Goal: Task Accomplishment & Management: Complete application form

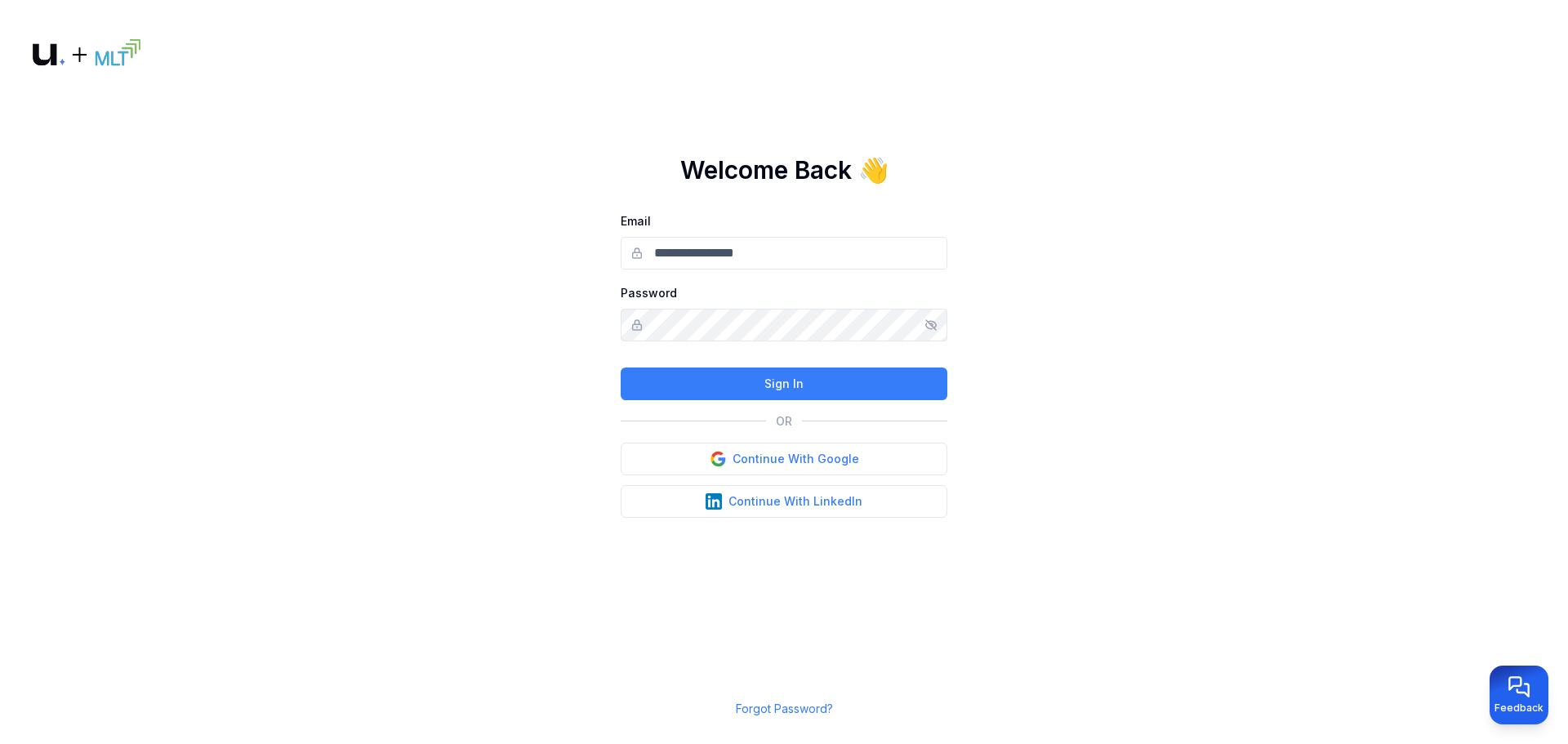
drag, startPoint x: 829, startPoint y: 247, endPoint x: 836, endPoint y: 261, distance: 15.7
click at [829, 247] on input "Email" at bounding box center [784, 253] width 327 height 32
type input "**********"
click at [726, 377] on button "Sign In" at bounding box center [784, 384] width 327 height 32
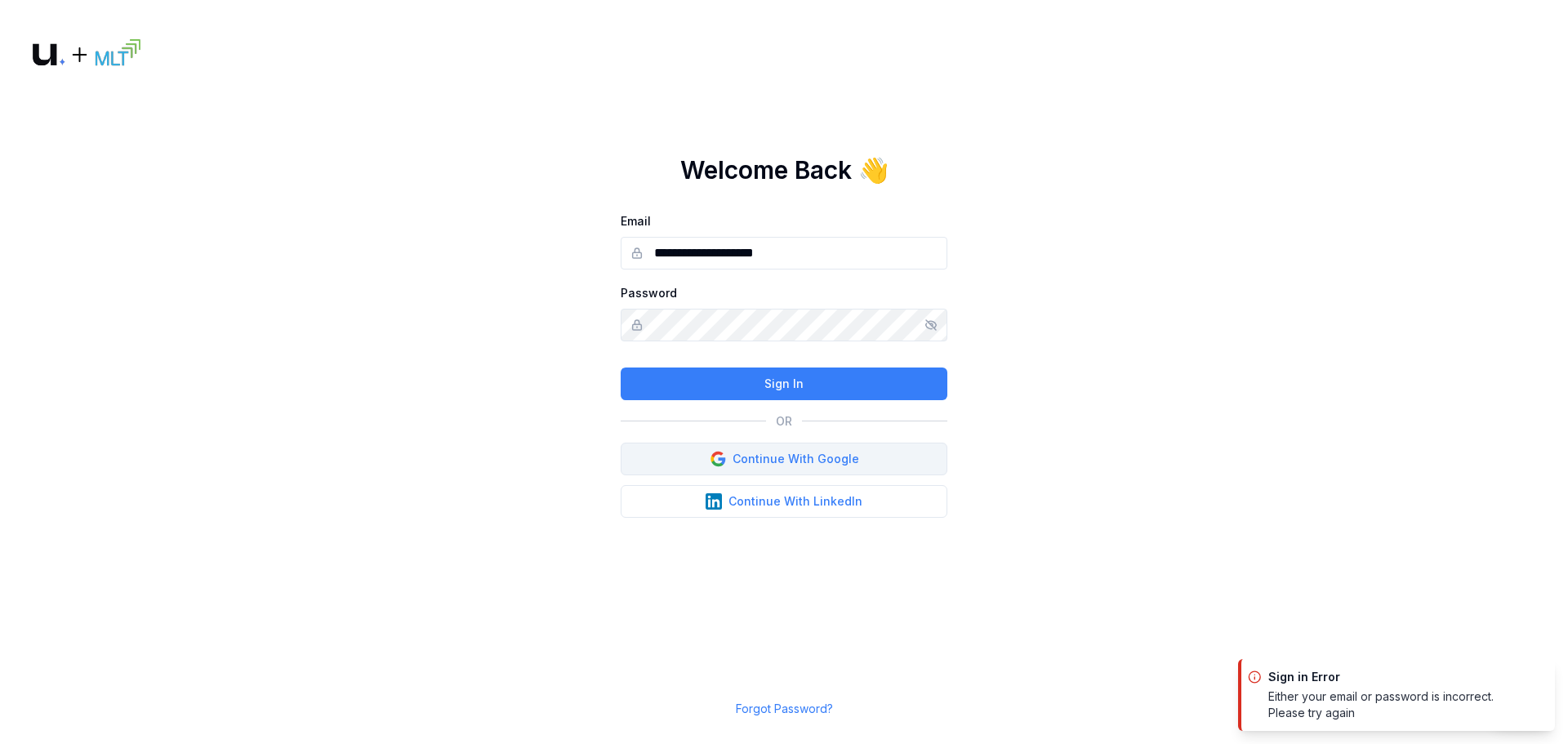
click at [811, 450] on button "Continue With Google" at bounding box center [784, 458] width 327 height 32
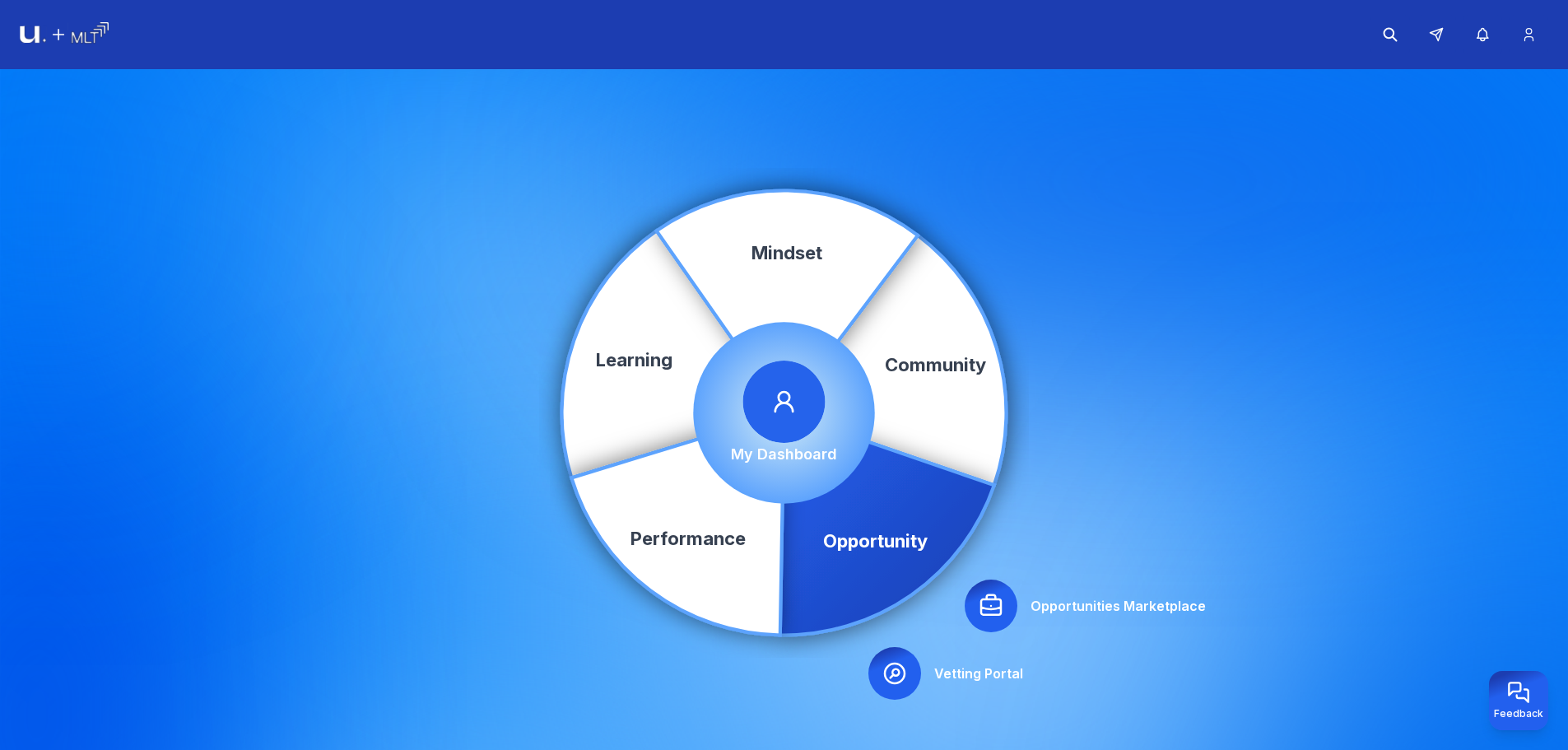
click at [997, 599] on icon at bounding box center [991, 606] width 20 height 20
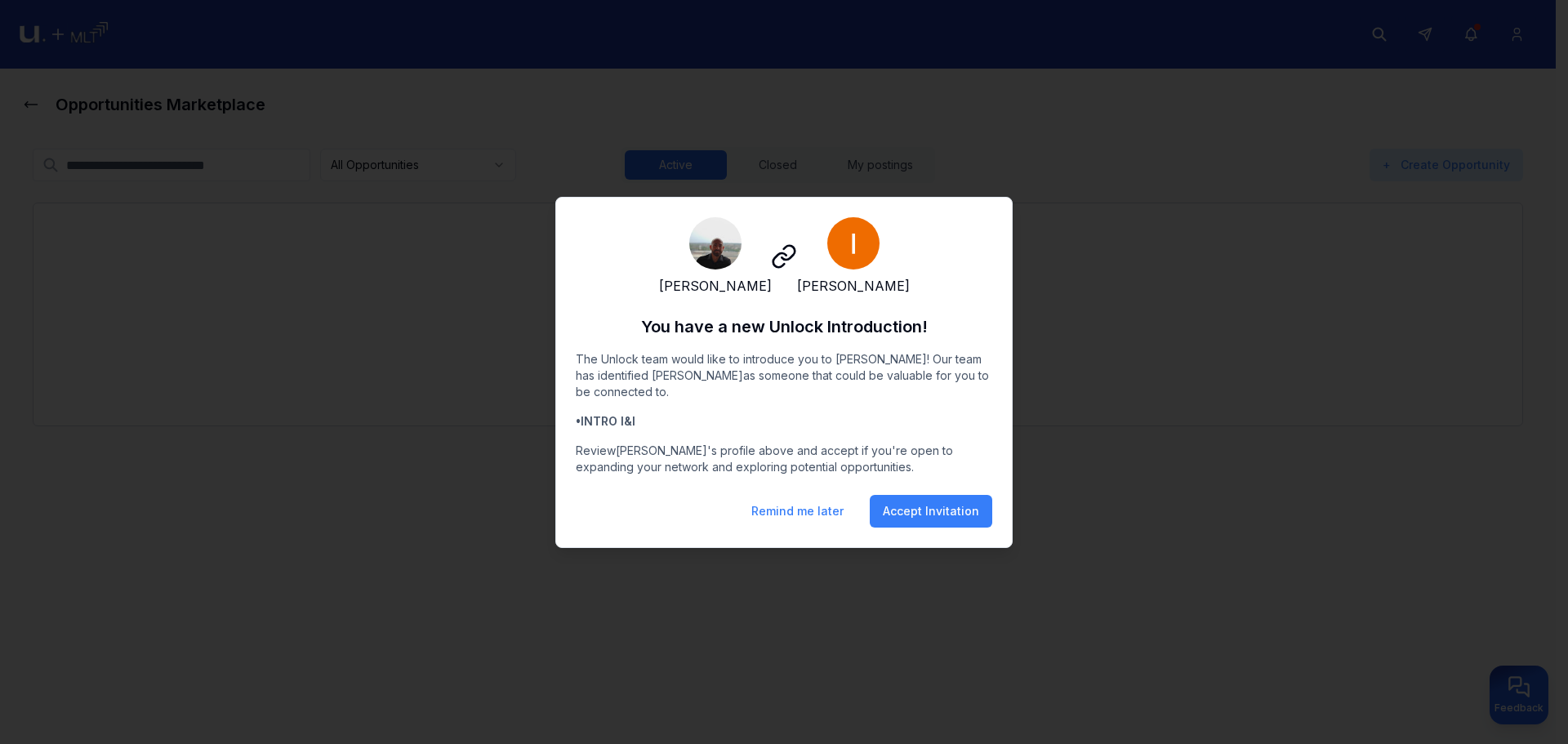
click at [839, 540] on div "Ivan Petrenko Ivan P You have a new Unlock Introduction! The Unlock team would …" at bounding box center [784, 372] width 456 height 349
click at [830, 526] on button "Remind me later" at bounding box center [797, 511] width 118 height 32
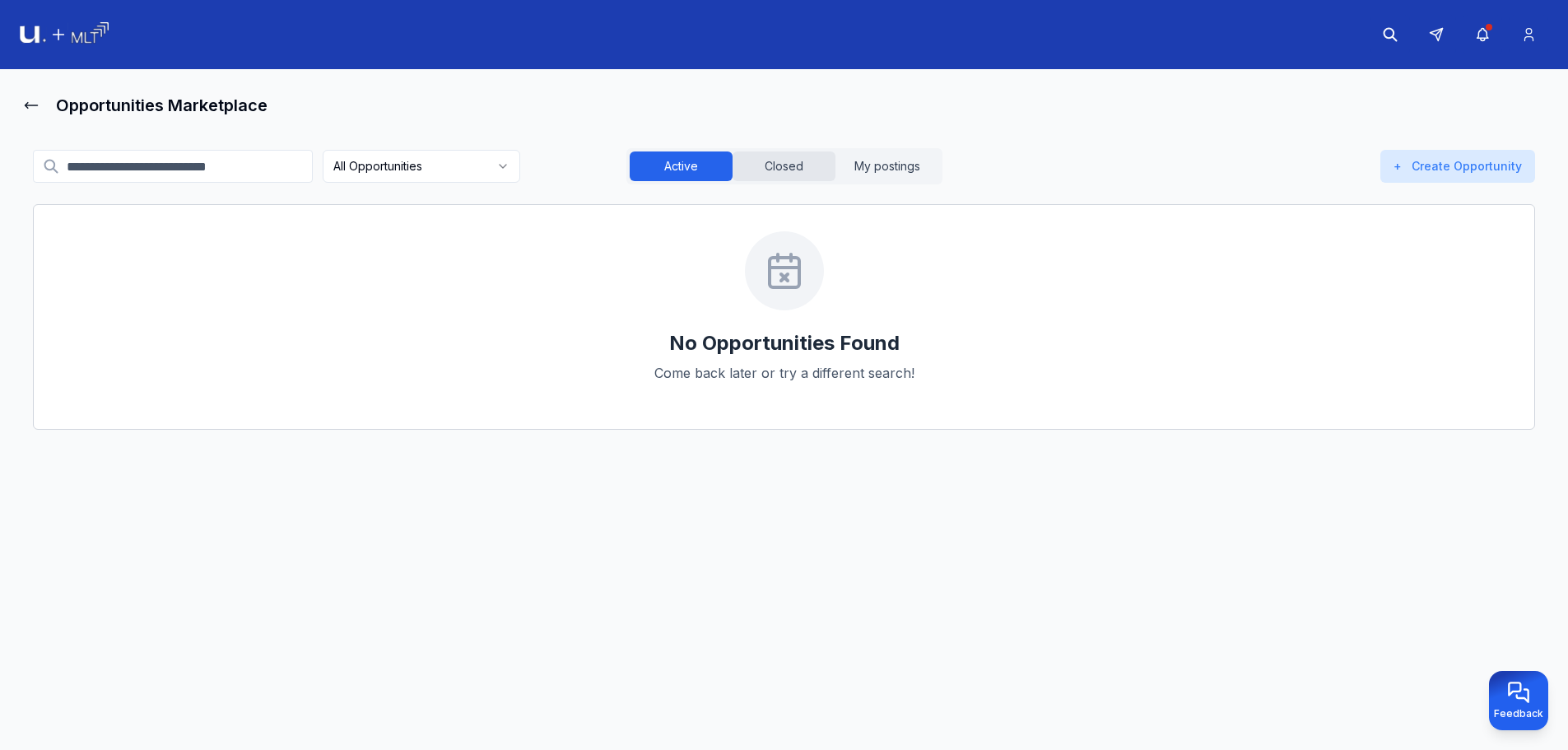
click at [798, 156] on button "Closed" at bounding box center [784, 166] width 103 height 30
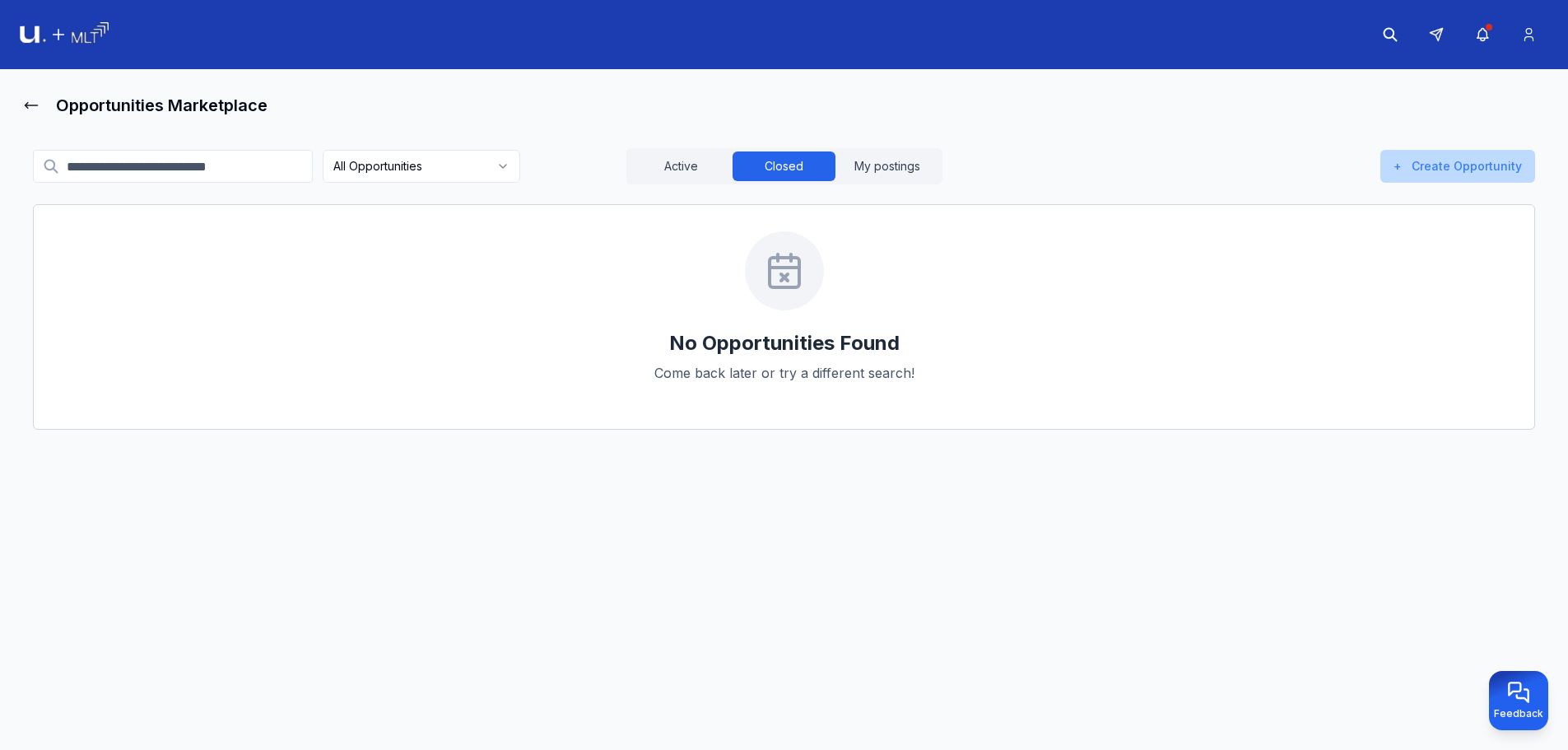
click at [1486, 162] on button "+ Create Opportunity" at bounding box center [1457, 166] width 154 height 33
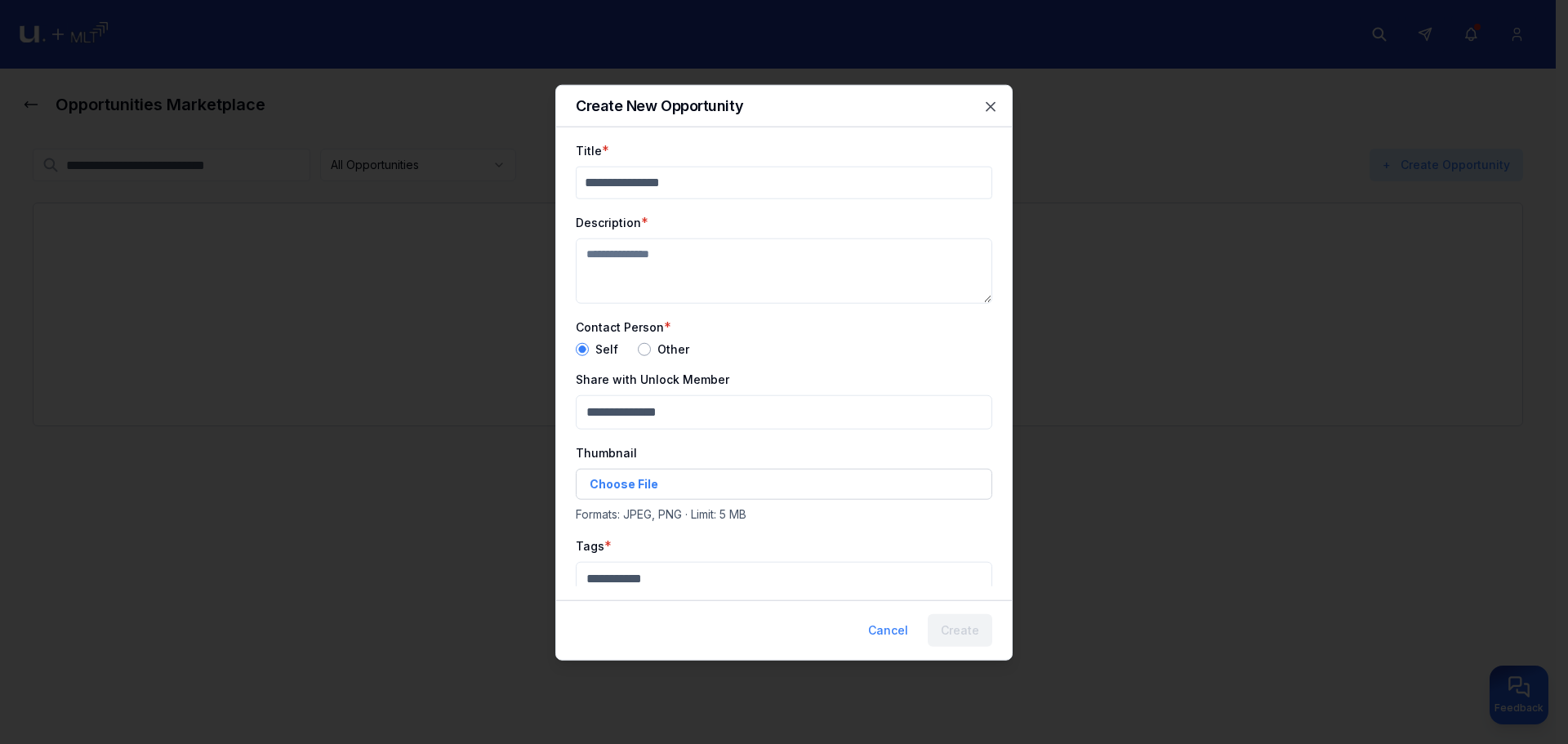
click at [702, 167] on input "Title" at bounding box center [784, 182] width 416 height 32
drag, startPoint x: 643, startPoint y: 186, endPoint x: 586, endPoint y: 200, distance: 58.7
click at [547, 185] on body "Opportunities Marketplace All Opportunities Active Closed My postings + Create …" at bounding box center [777, 372] width 1555 height 744
type input "****"
drag, startPoint x: 730, startPoint y: 326, endPoint x: 735, endPoint y: 296, distance: 30.4
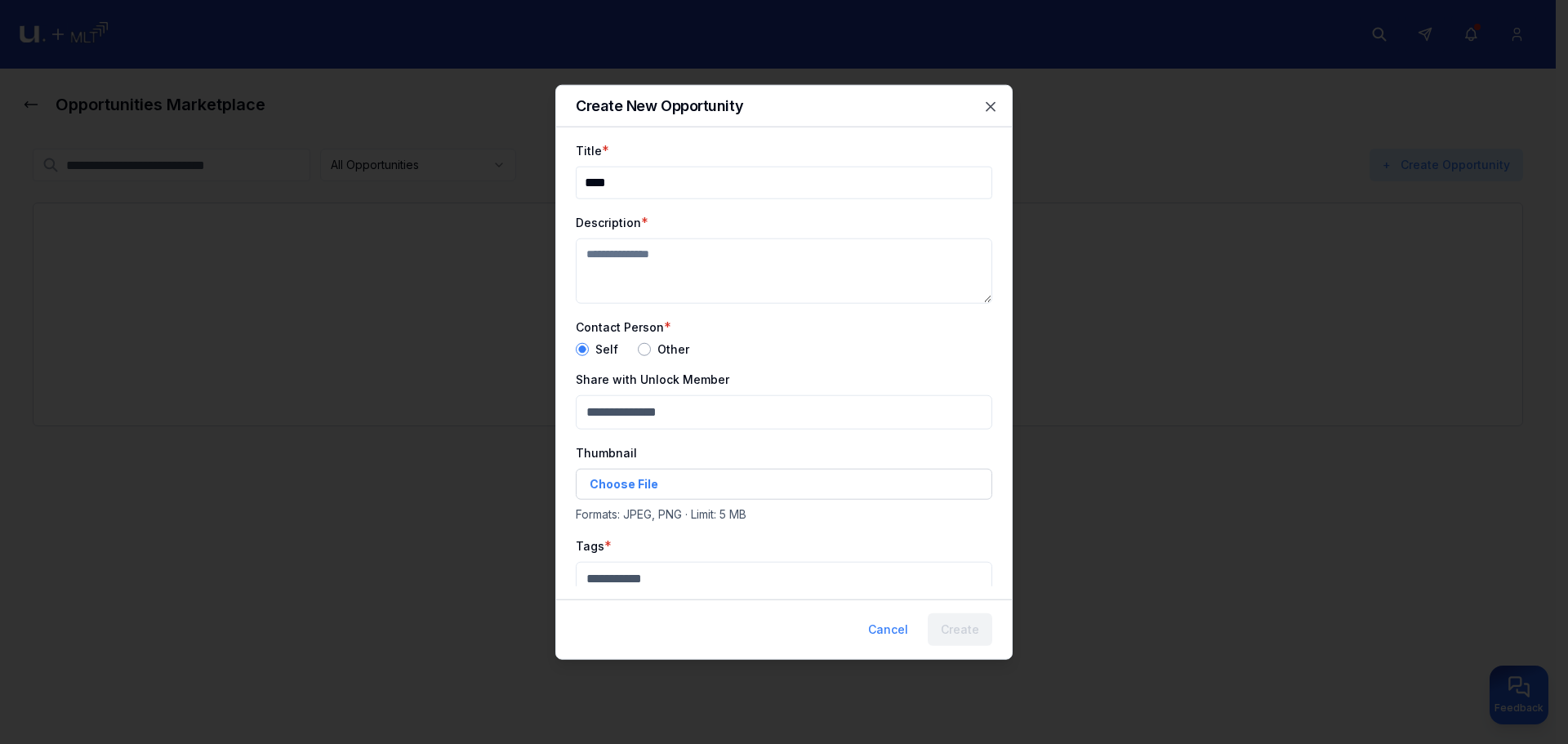
click at [735, 296] on form "Title * **** Description * Contact Person * Self Other Share with Unlock Member…" at bounding box center [784, 450] width 416 height 622
click at [727, 269] on textarea "Description" at bounding box center [784, 270] width 416 height 66
paste textarea "****"
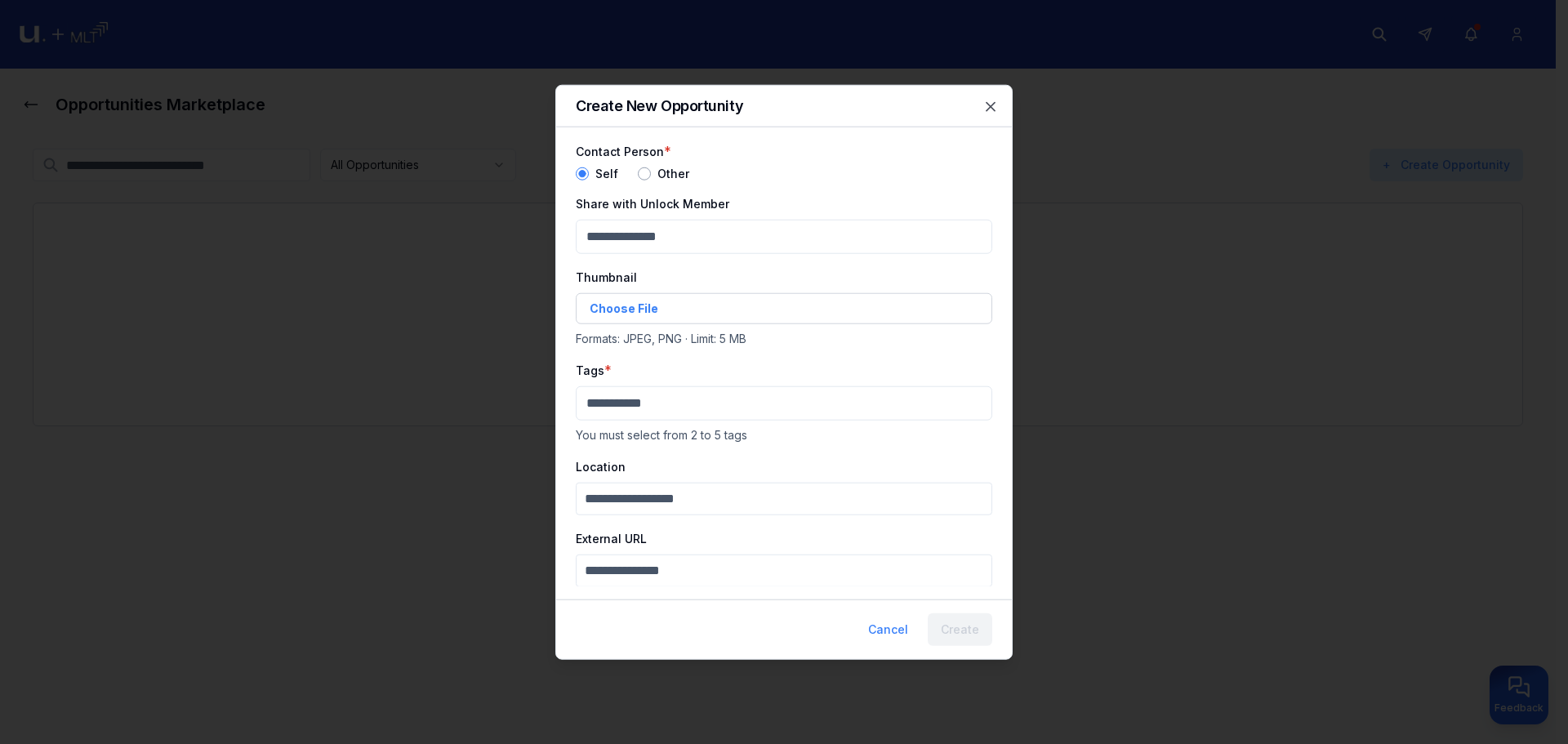
type textarea "********"
drag, startPoint x: 726, startPoint y: 382, endPoint x: 721, endPoint y: 404, distance: 22.6
click at [726, 383] on div "Tags * You must select from 2 to 5 tags" at bounding box center [784, 401] width 416 height 83
click at [722, 425] on div "Tags * You must select from 2 to 5 tags" at bounding box center [784, 401] width 416 height 83
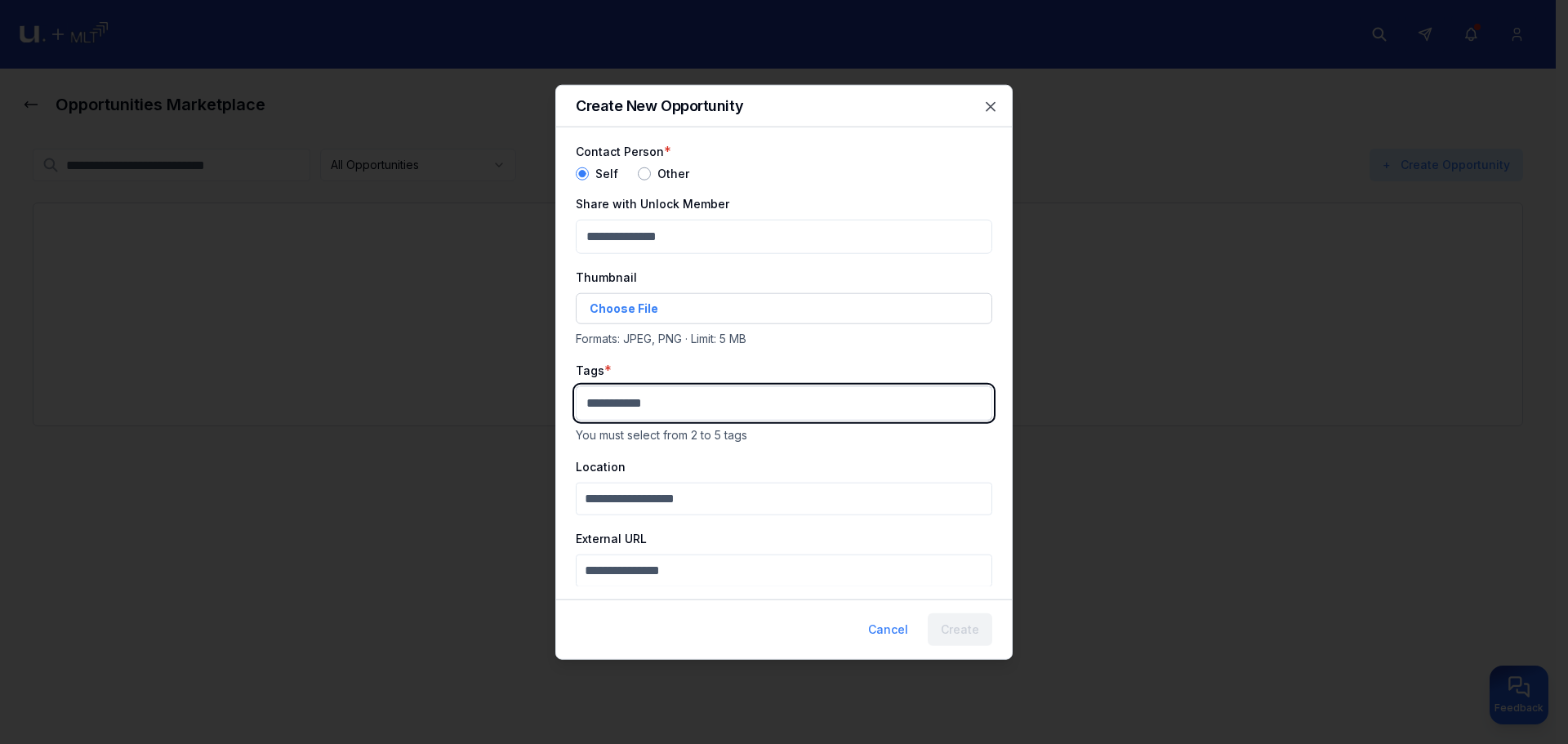
click at [732, 406] on body "Opportunities Marketplace All Opportunities Active Closed My postings + Create …" at bounding box center [777, 372] width 1555 height 744
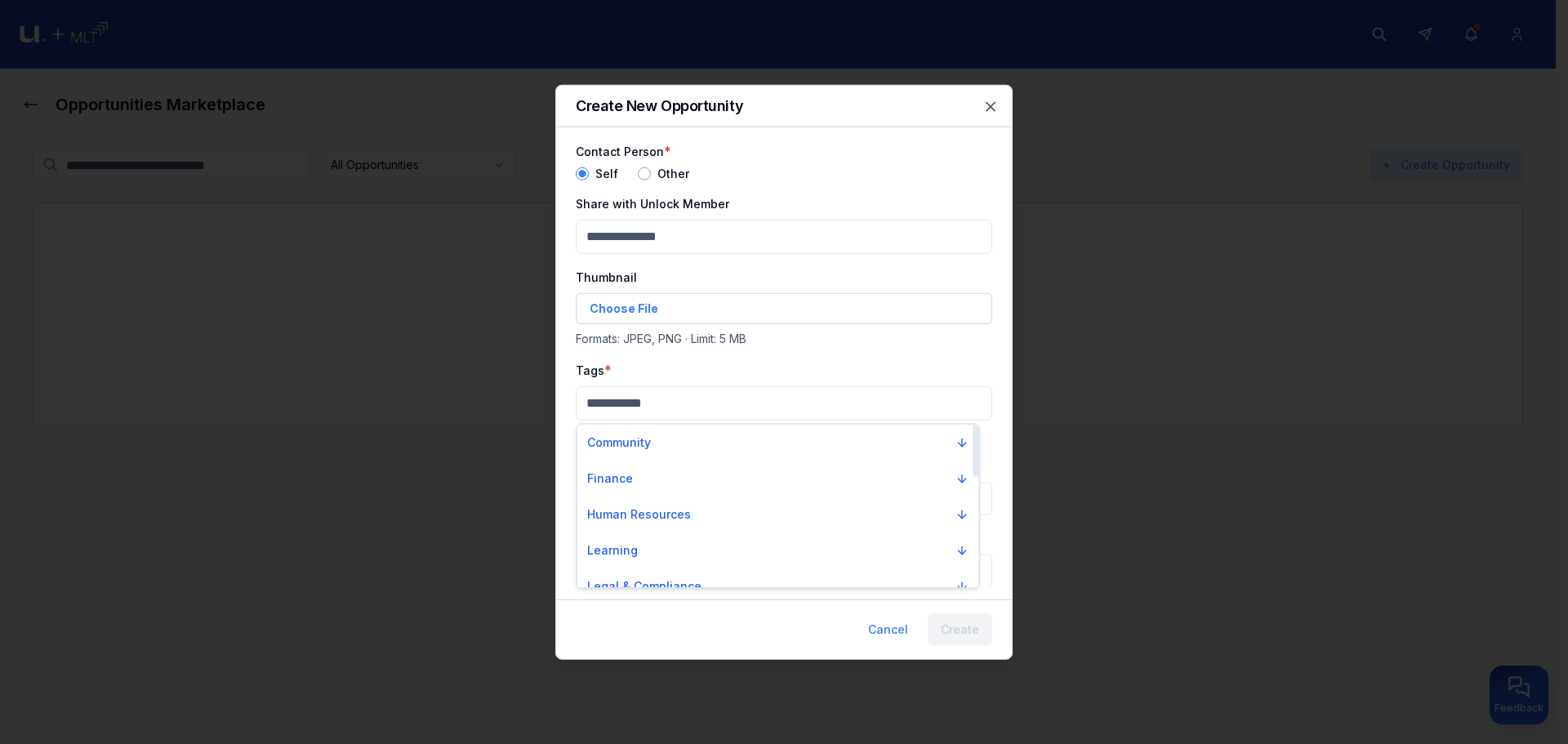
click at [729, 458] on div "Community" at bounding box center [777, 442] width 401 height 36
drag, startPoint x: 735, startPoint y: 466, endPoint x: 736, endPoint y: 485, distance: 19.0
click at [736, 469] on button "Finance" at bounding box center [778, 478] width 394 height 30
click at [736, 510] on div "Accounting" at bounding box center [778, 506] width 394 height 26
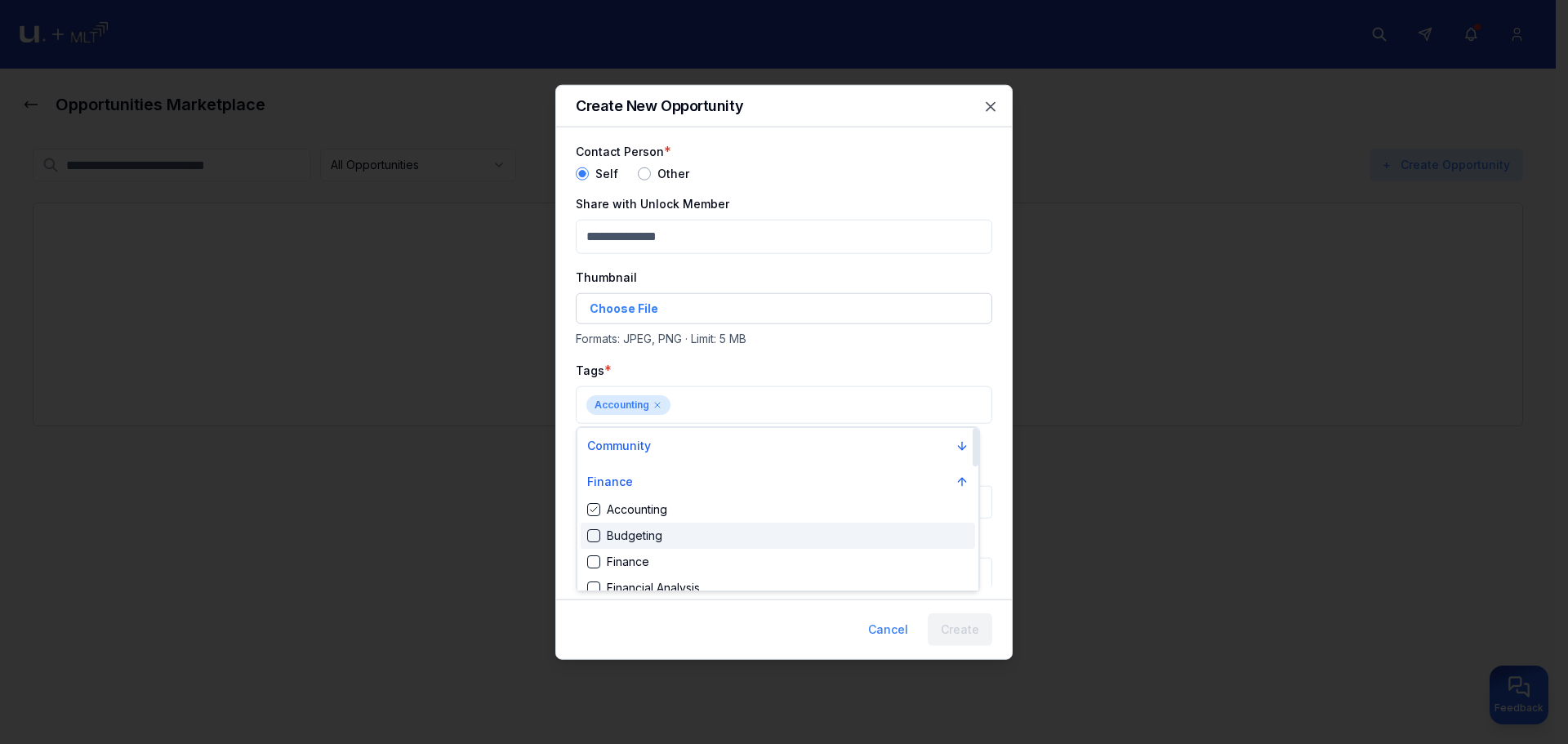
drag, startPoint x: 746, startPoint y: 531, endPoint x: 891, endPoint y: 572, distance: 150.7
click at [747, 533] on div "Budgeting" at bounding box center [778, 535] width 394 height 26
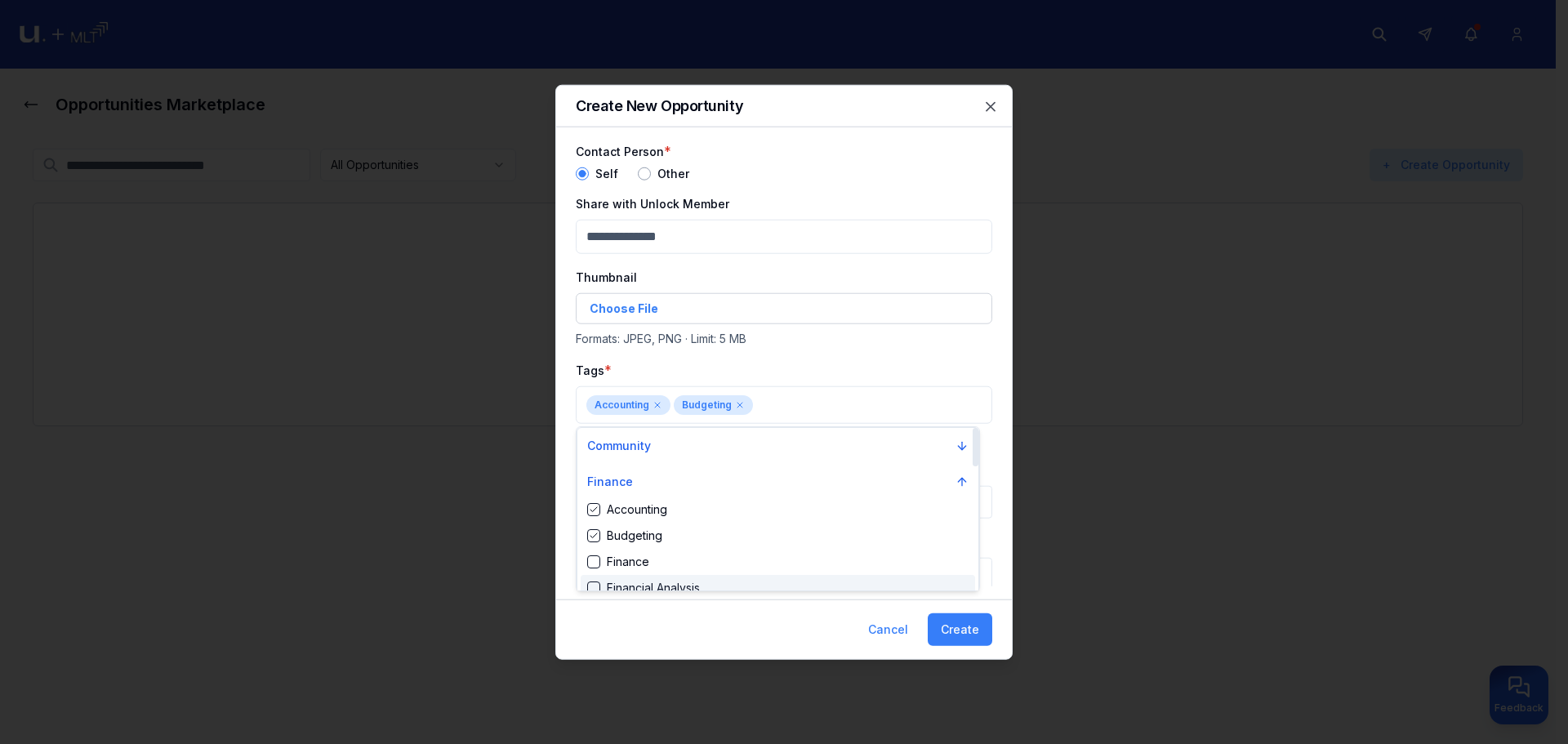
click at [968, 631] on div at bounding box center [784, 372] width 1568 height 744
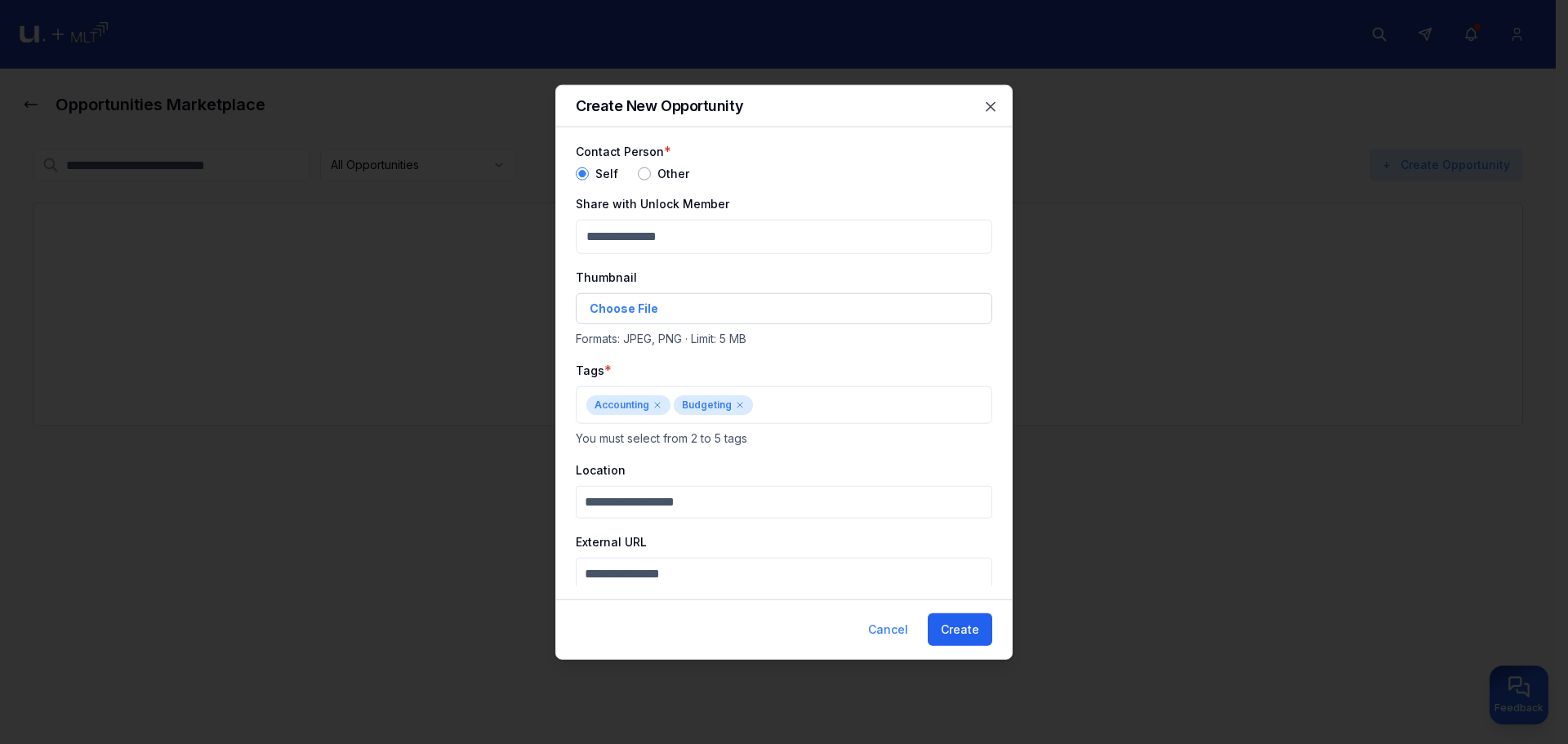
click at [970, 631] on button "Create" at bounding box center [960, 630] width 65 height 32
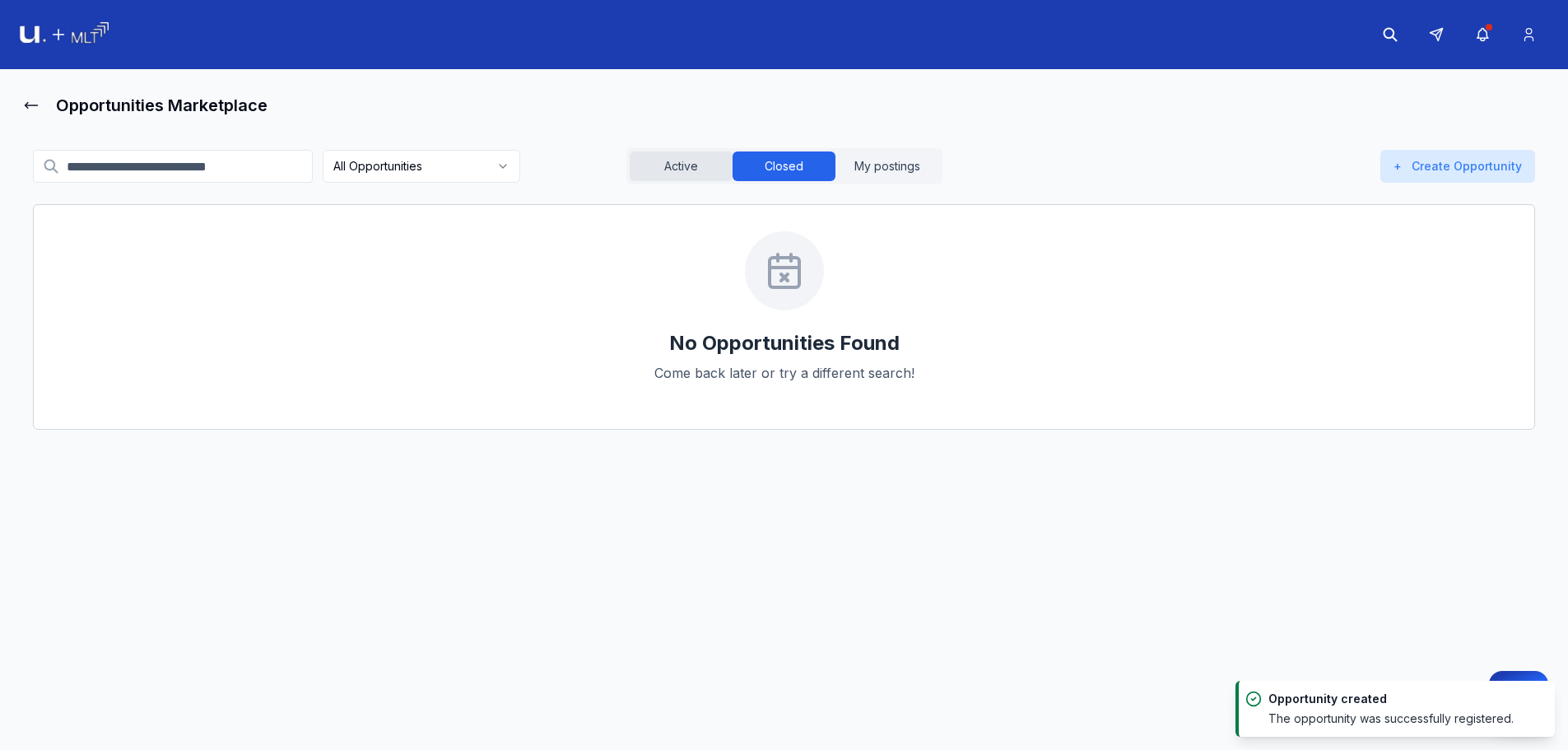
click at [723, 155] on button "Active" at bounding box center [681, 166] width 103 height 30
drag, startPoint x: 686, startPoint y: 167, endPoint x: 650, endPoint y: 193, distance: 44.4
click at [686, 168] on button "Active" at bounding box center [681, 166] width 103 height 30
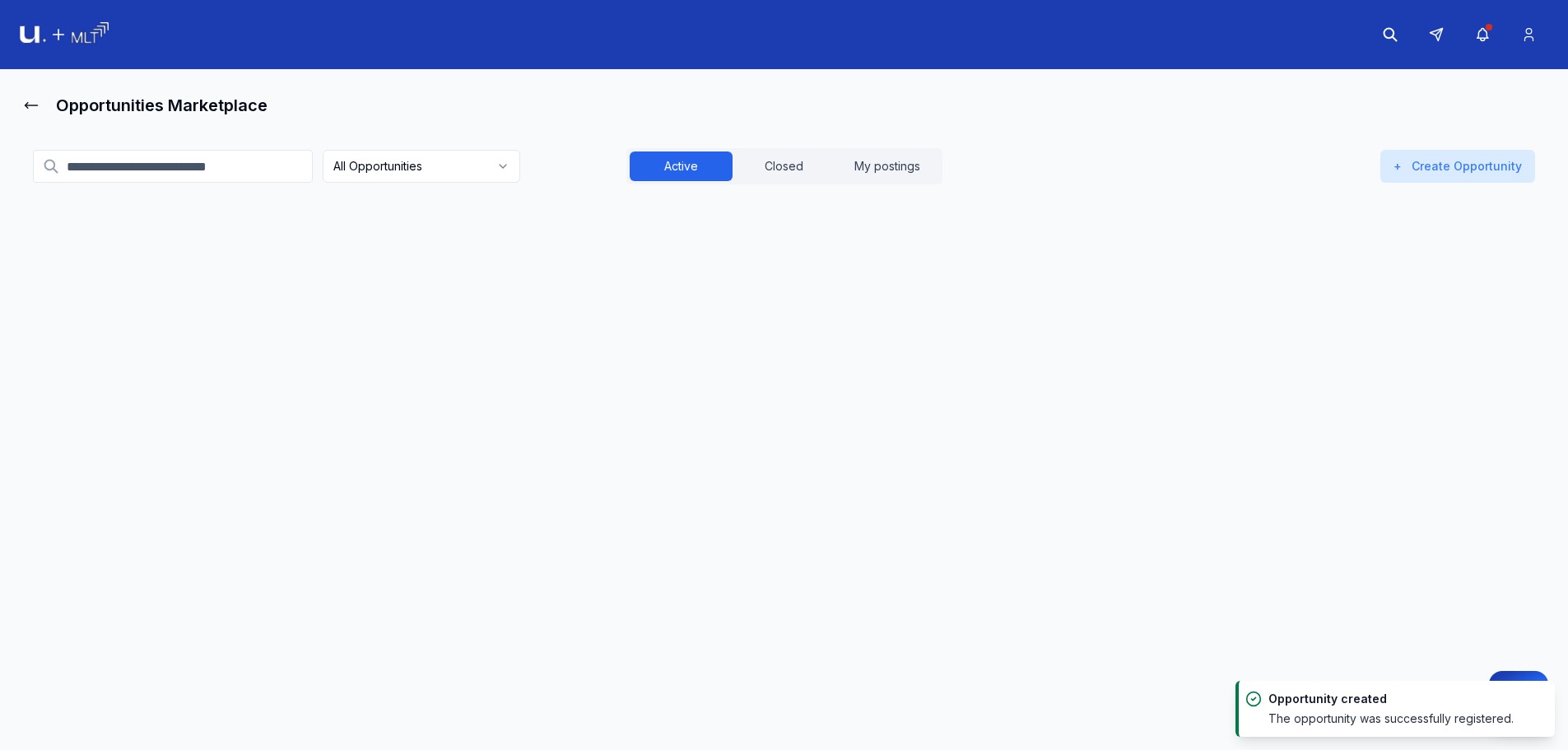
click at [527, 242] on h3 "test" at bounding box center [481, 252] width 559 height 23
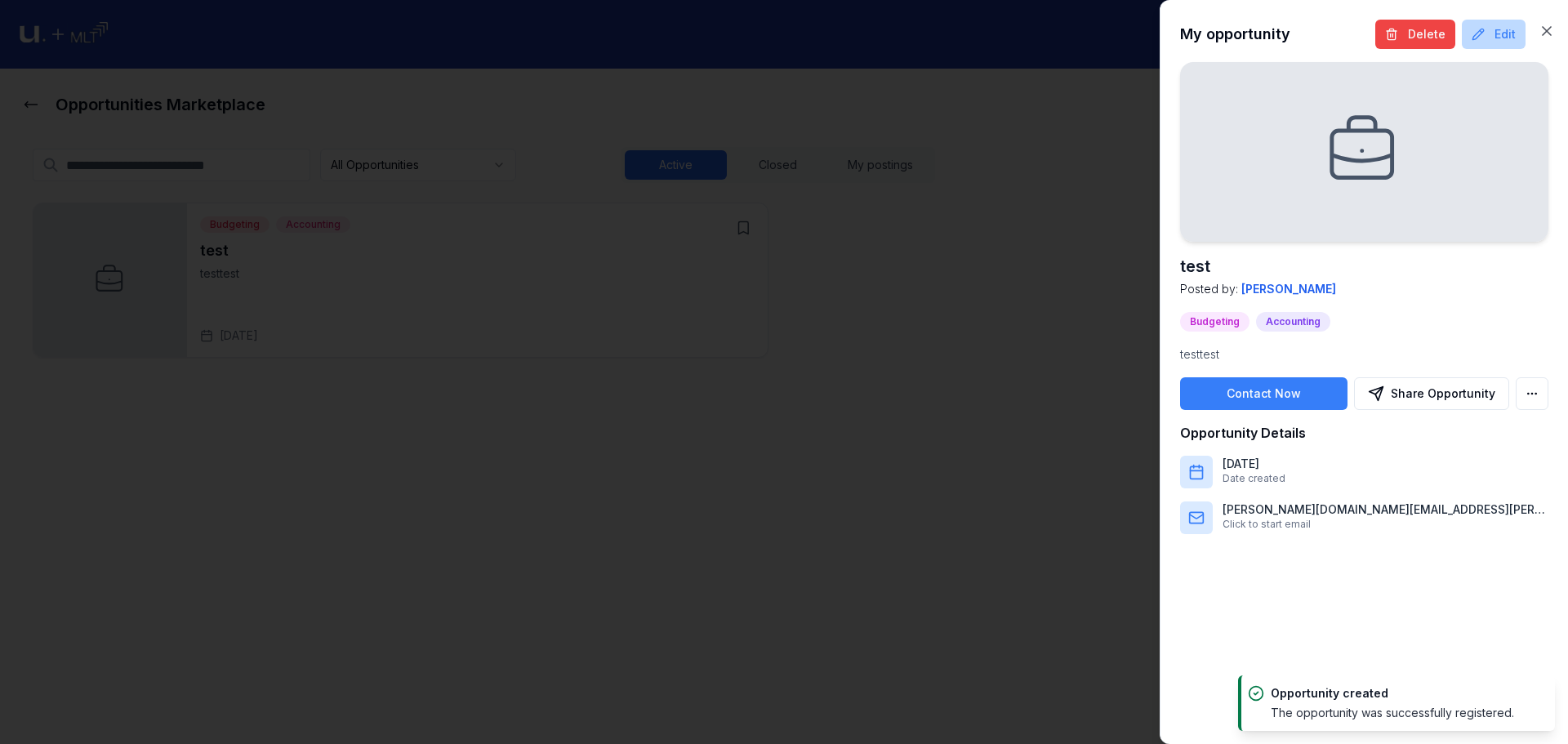
click at [1477, 45] on button "Edit" at bounding box center [1493, 34] width 64 height 30
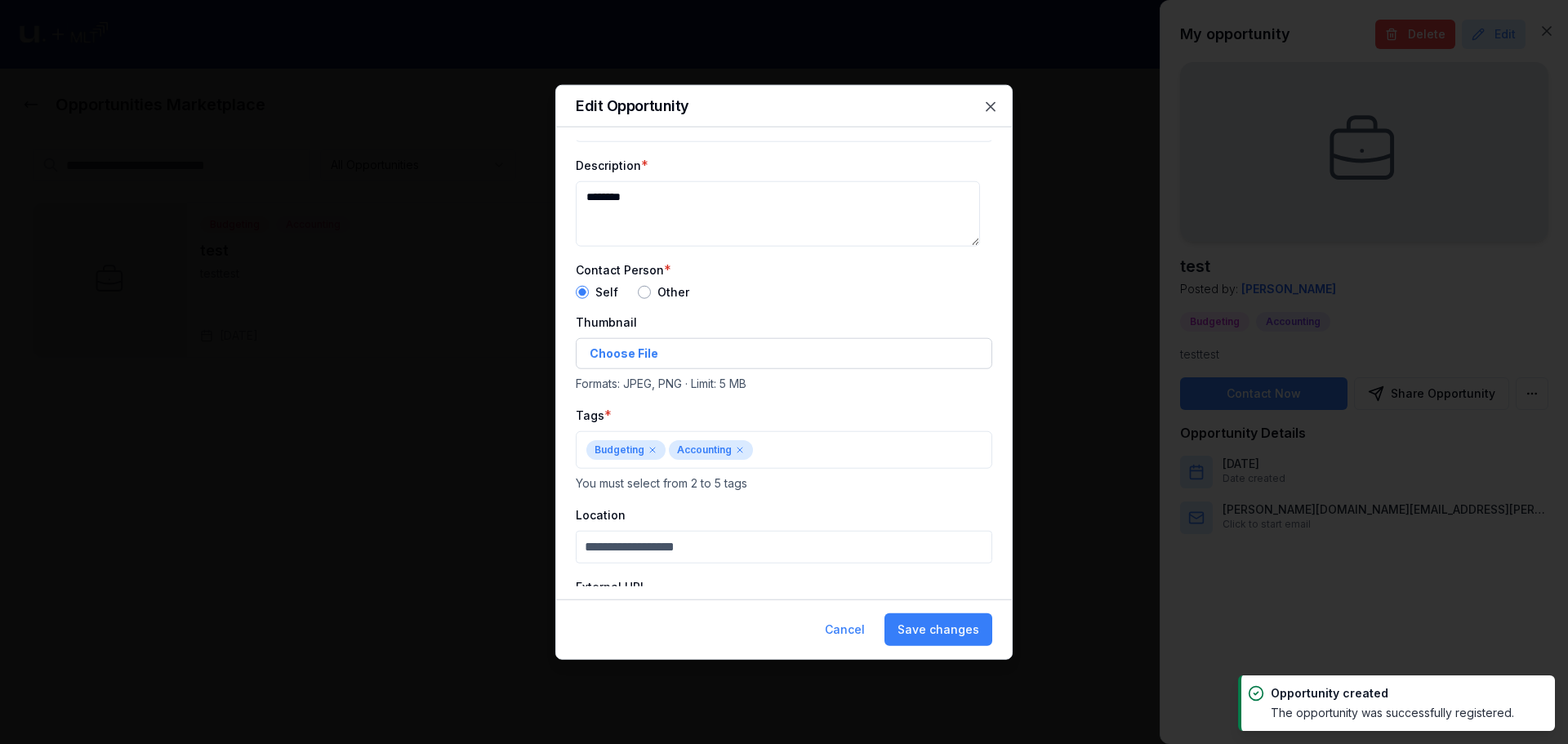
click at [808, 570] on form "Title * **** Description * ******** Contact Person * Self Other Thumbnail Choos…" at bounding box center [784, 375] width 416 height 585
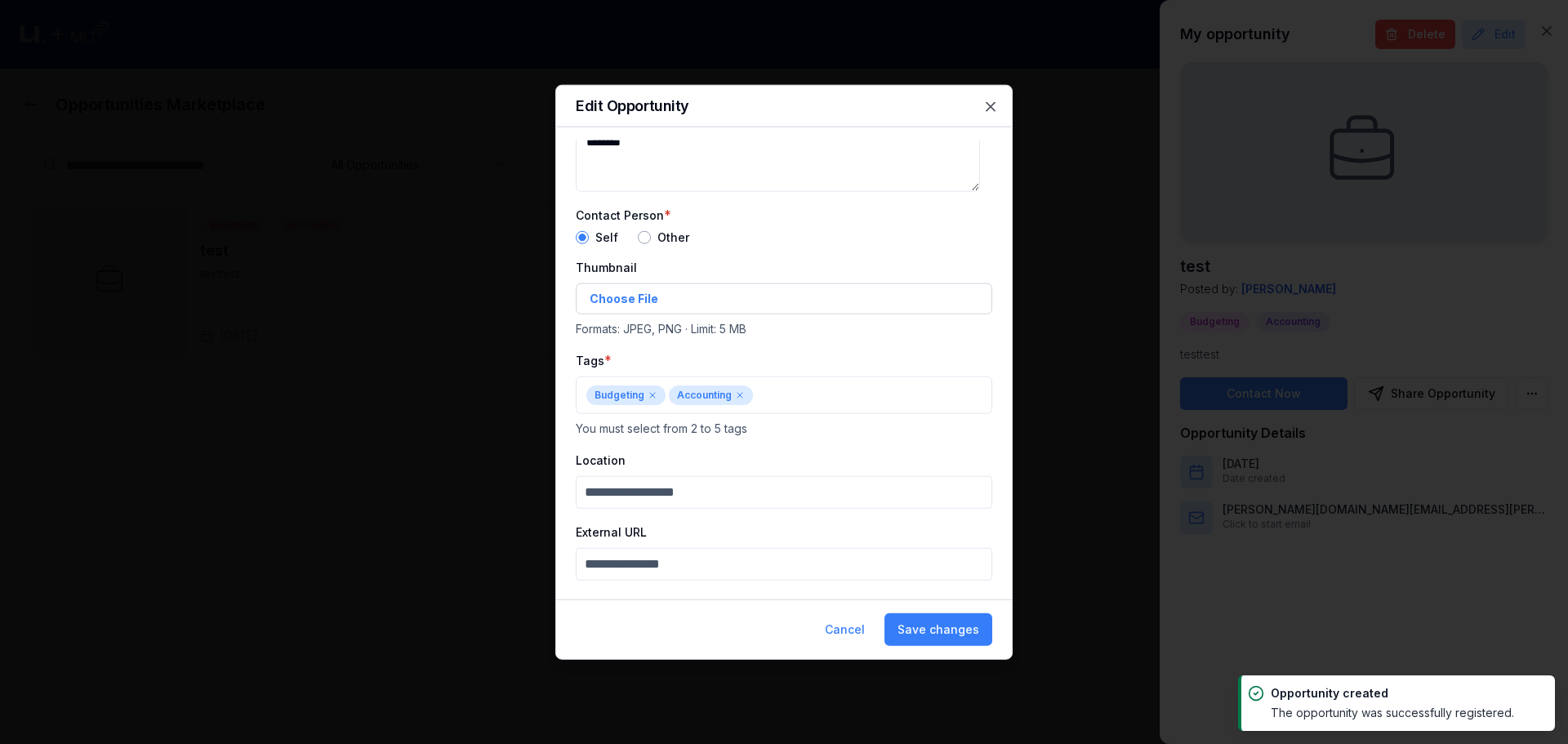
scroll to position [138, 0]
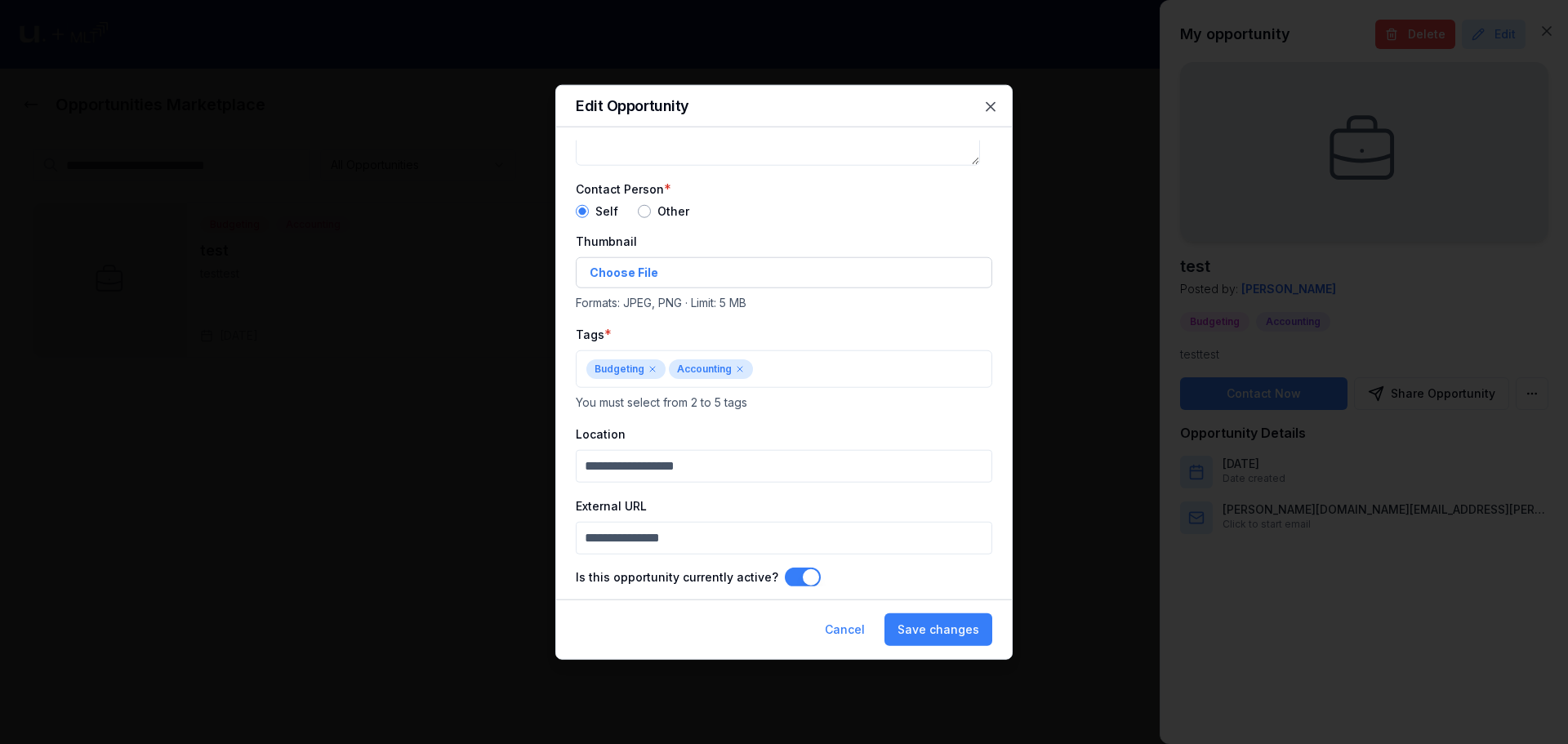
drag, startPoint x: 795, startPoint y: 563, endPoint x: 801, endPoint y: 573, distance: 11.7
click at [796, 564] on form "Title * **** Description * ******** Contact Person * Self Other Thumbnail Choos…" at bounding box center [784, 294] width 416 height 585
drag, startPoint x: 802, startPoint y: 575, endPoint x: 836, endPoint y: 588, distance: 36.4
click at [804, 576] on button "Is this opportunity currently active?" at bounding box center [802, 576] width 36 height 20
click at [926, 615] on button "Save changes" at bounding box center [938, 630] width 108 height 32
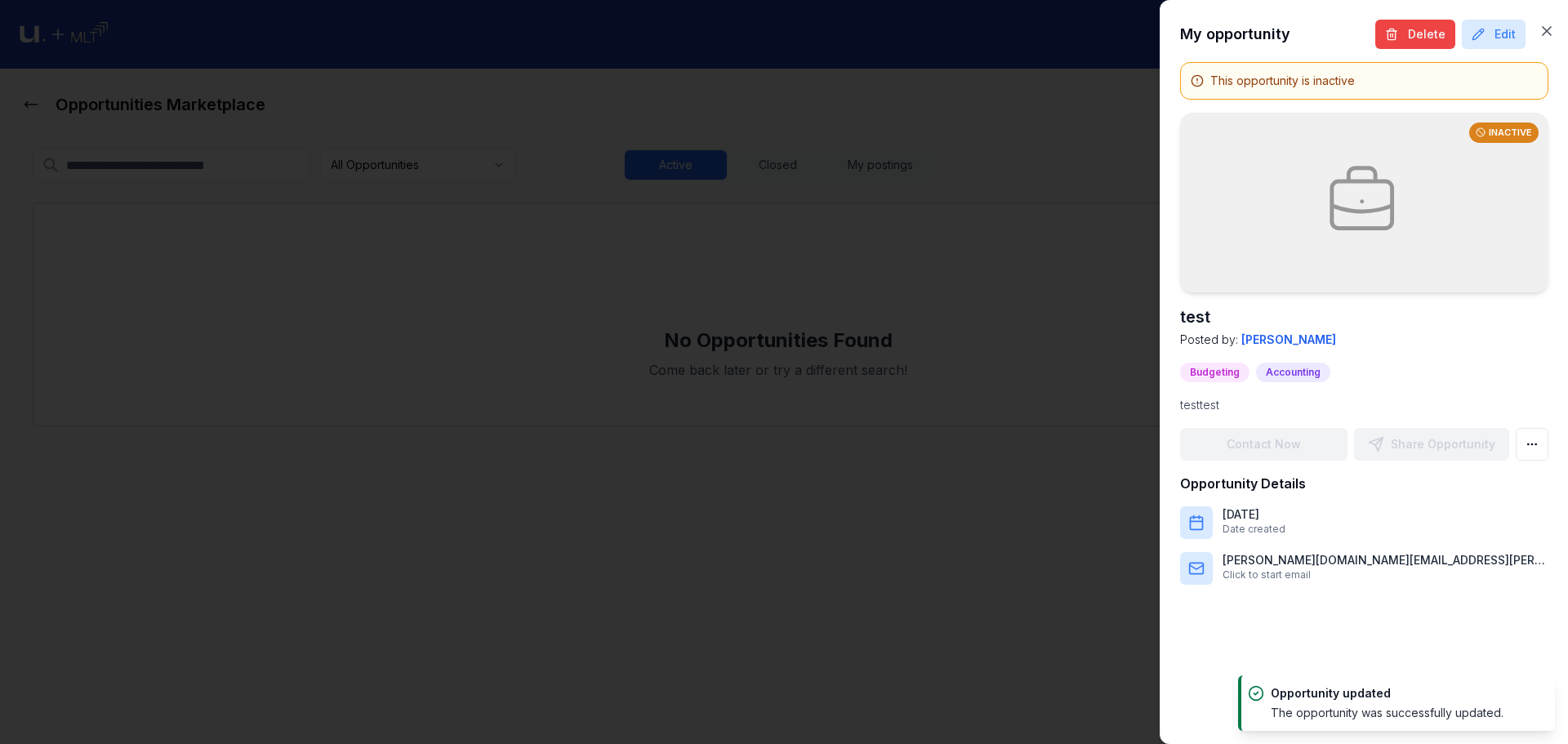
click at [835, 347] on div at bounding box center [784, 372] width 1568 height 744
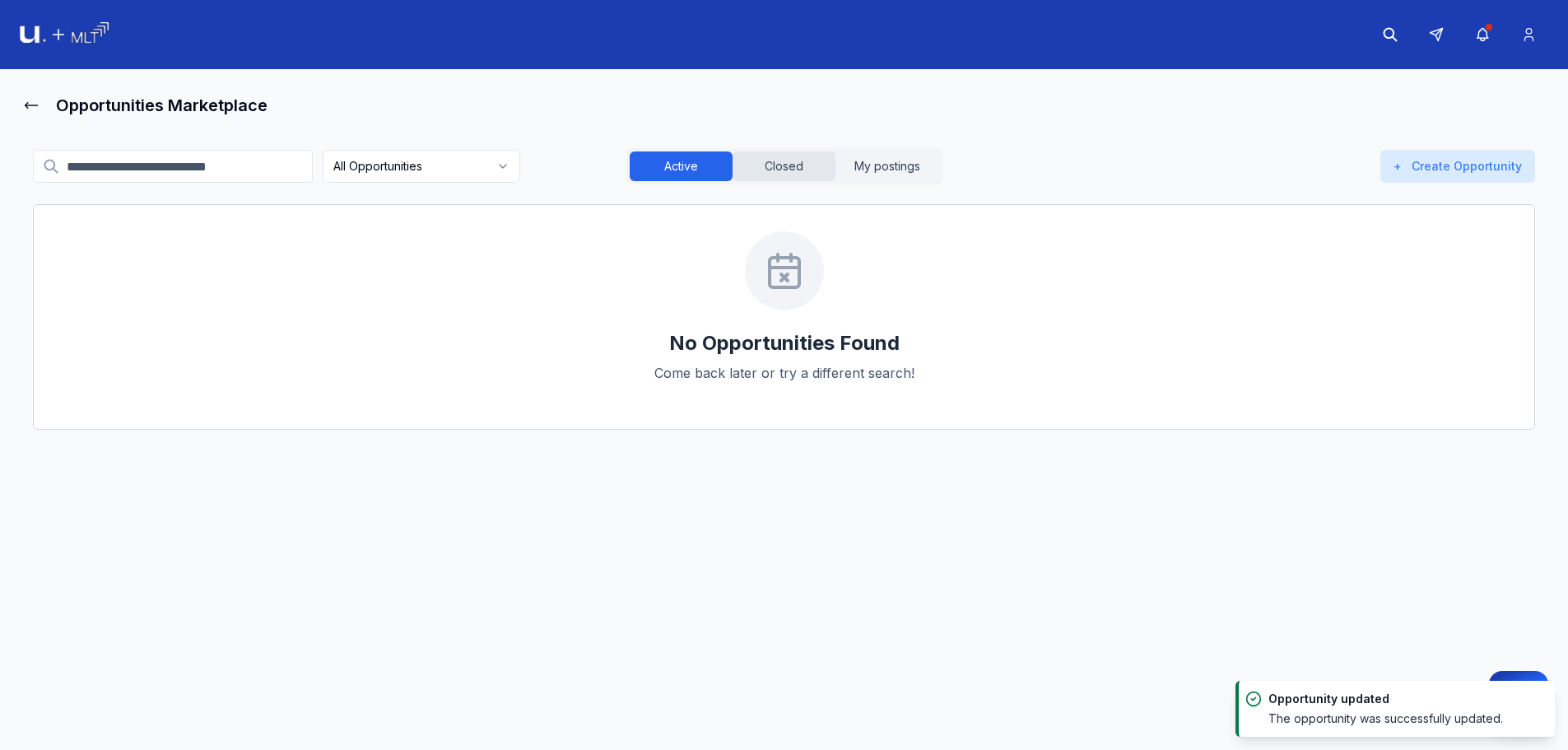
click at [789, 162] on button "Closed" at bounding box center [784, 166] width 103 height 30
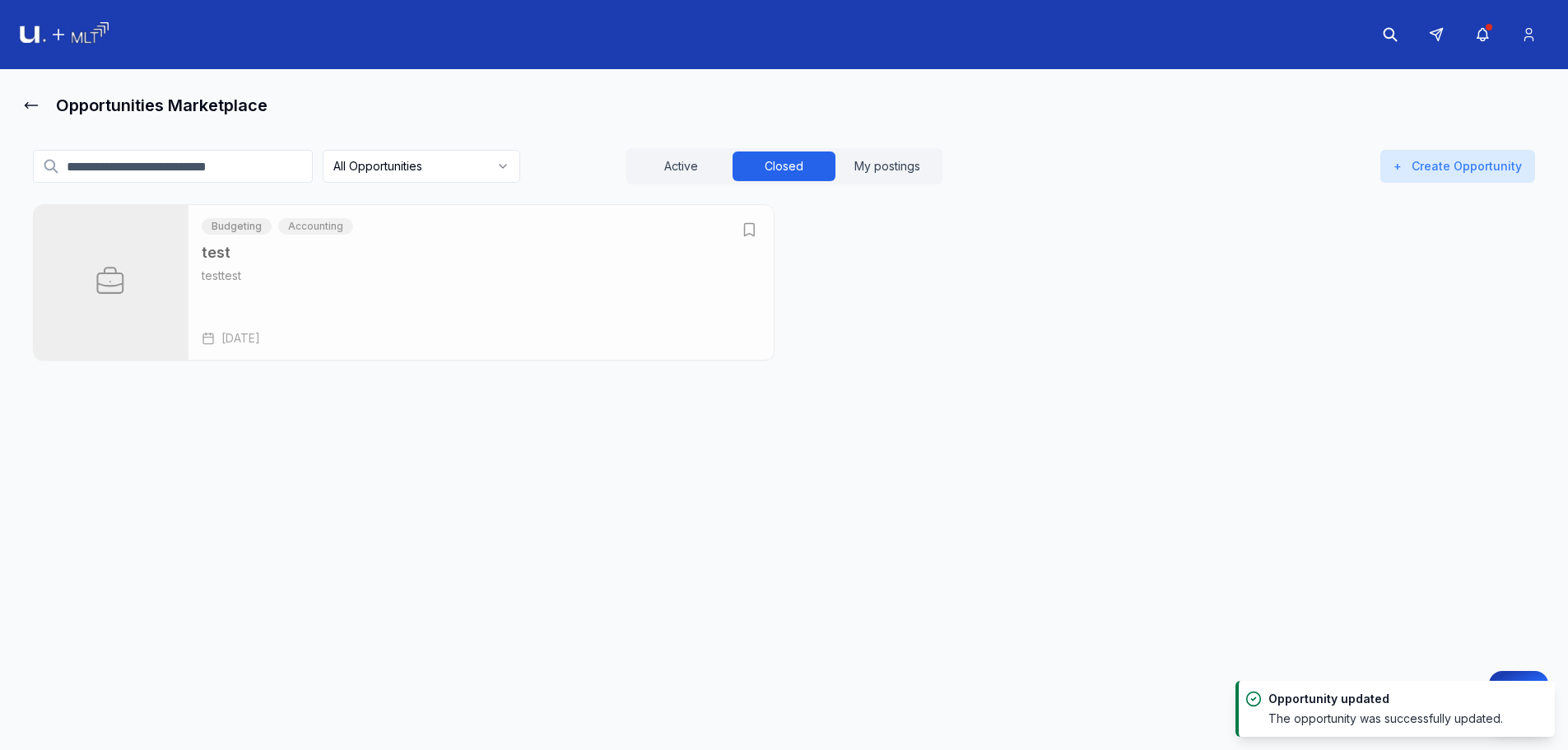
click at [761, 232] on div "Budgeting Accounting test testtest Aug 25, 2025" at bounding box center [403, 282] width 742 height 156
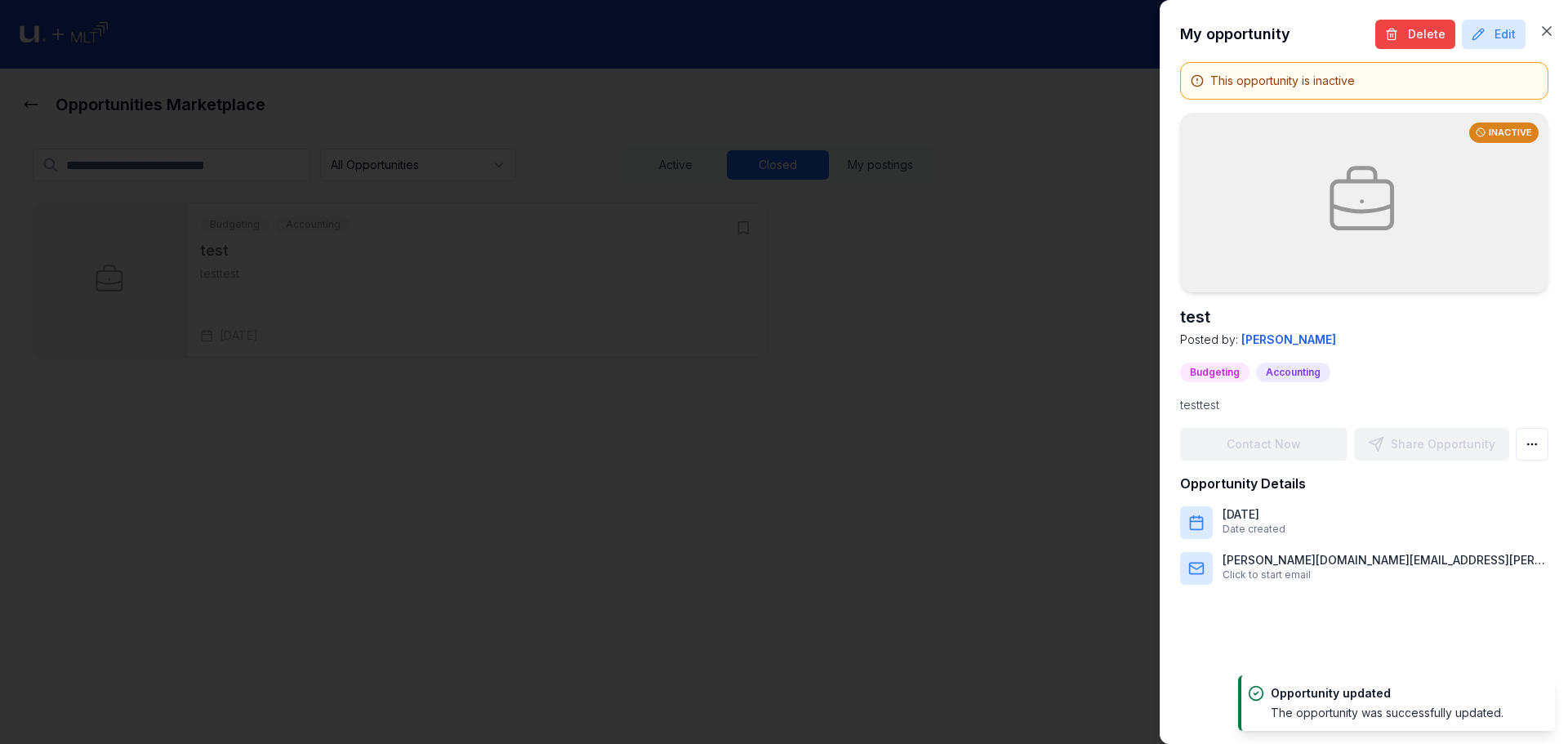
click at [752, 231] on div at bounding box center [784, 372] width 1568 height 744
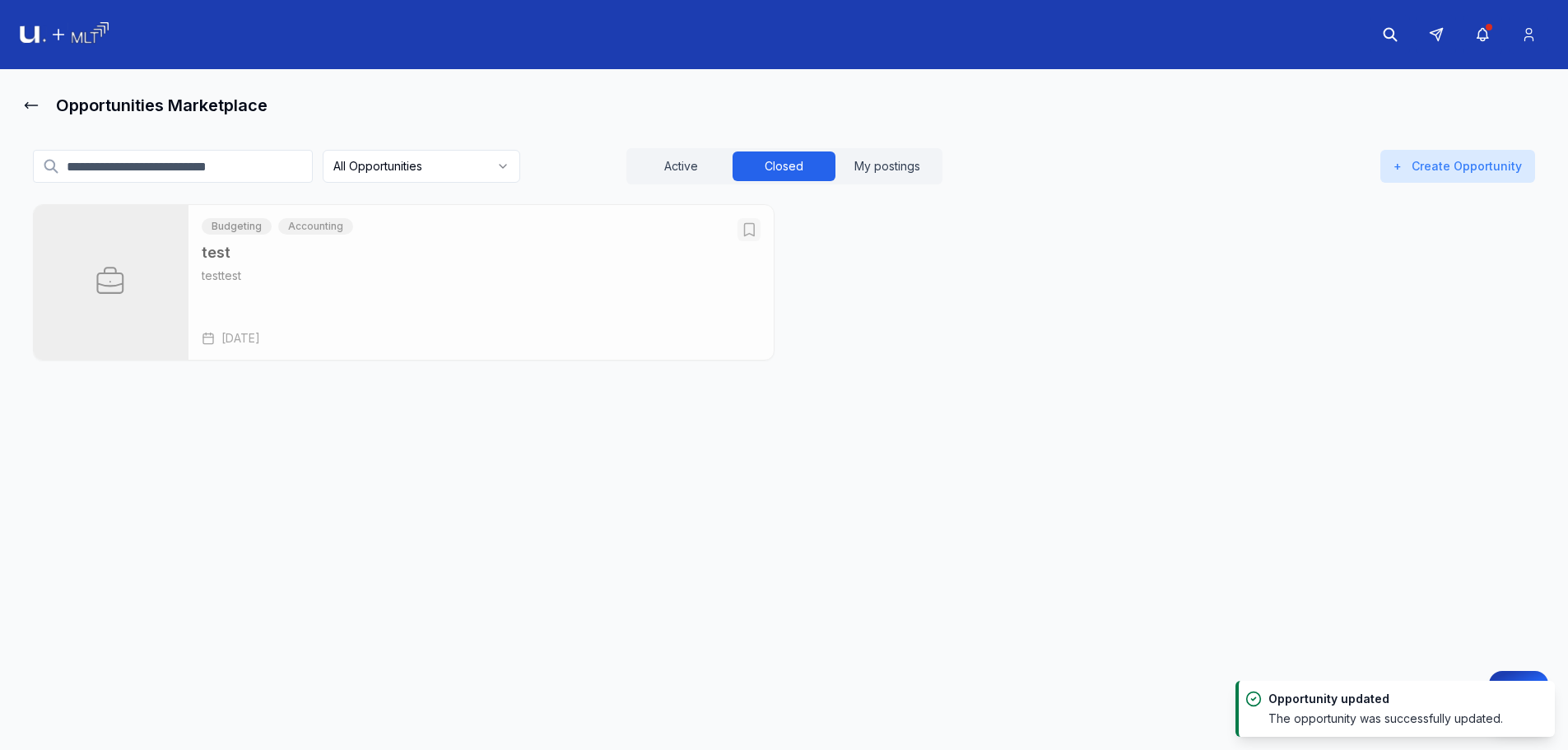
click at [745, 227] on icon "Open test" at bounding box center [749, 231] width 10 height 13
click at [745, 228] on icon "Open test" at bounding box center [749, 231] width 10 height 13
click at [625, 323] on div "test testtest Aug 25, 2025" at bounding box center [481, 294] width 559 height 105
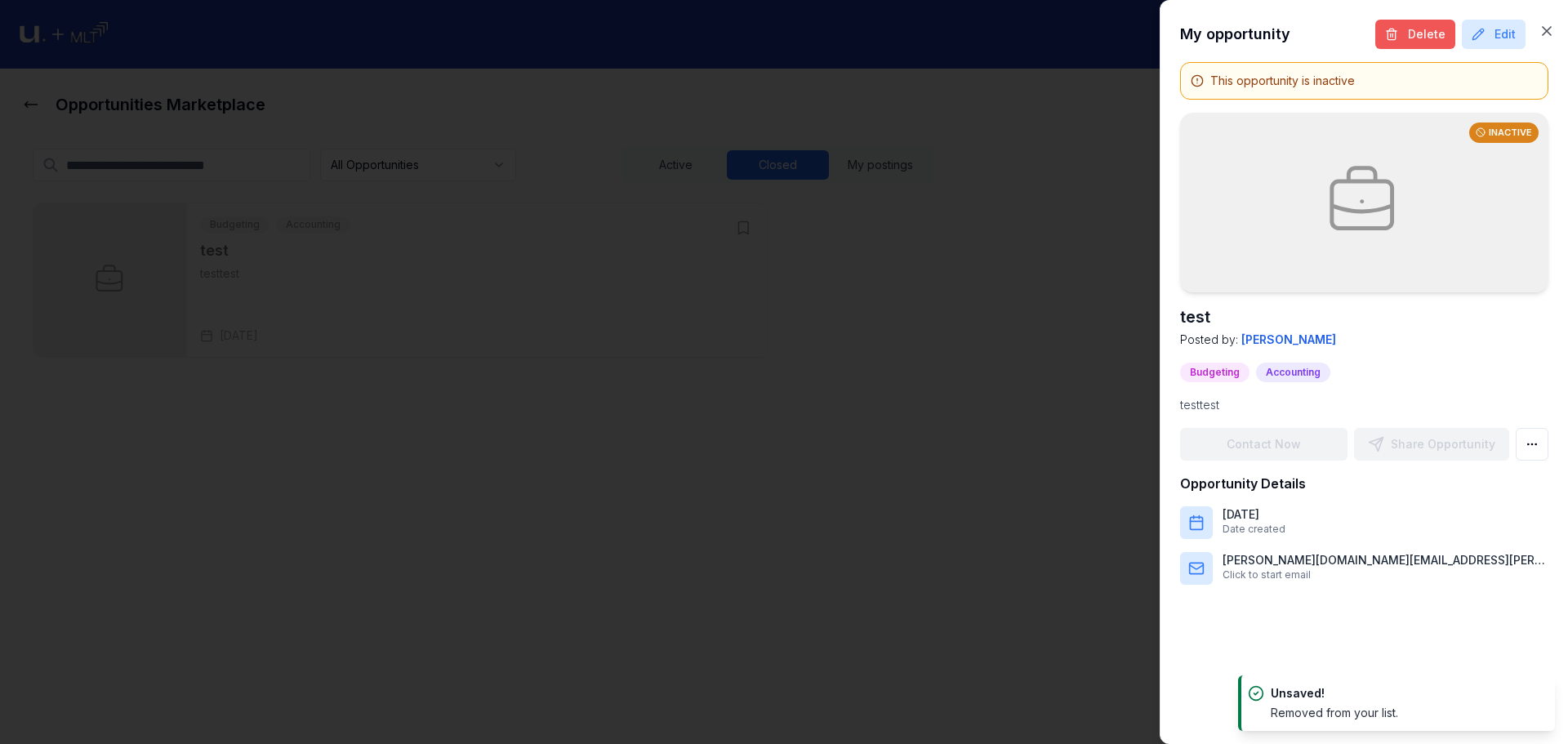
drag, startPoint x: 1439, startPoint y: 18, endPoint x: 1435, endPoint y: 26, distance: 8.9
click at [1438, 20] on div "My opportunity Delete Edit This opportunity is inactive Inactive test Posted by…" at bounding box center [1363, 372] width 408 height 744
click at [1435, 32] on button "Delete" at bounding box center [1415, 34] width 80 height 30
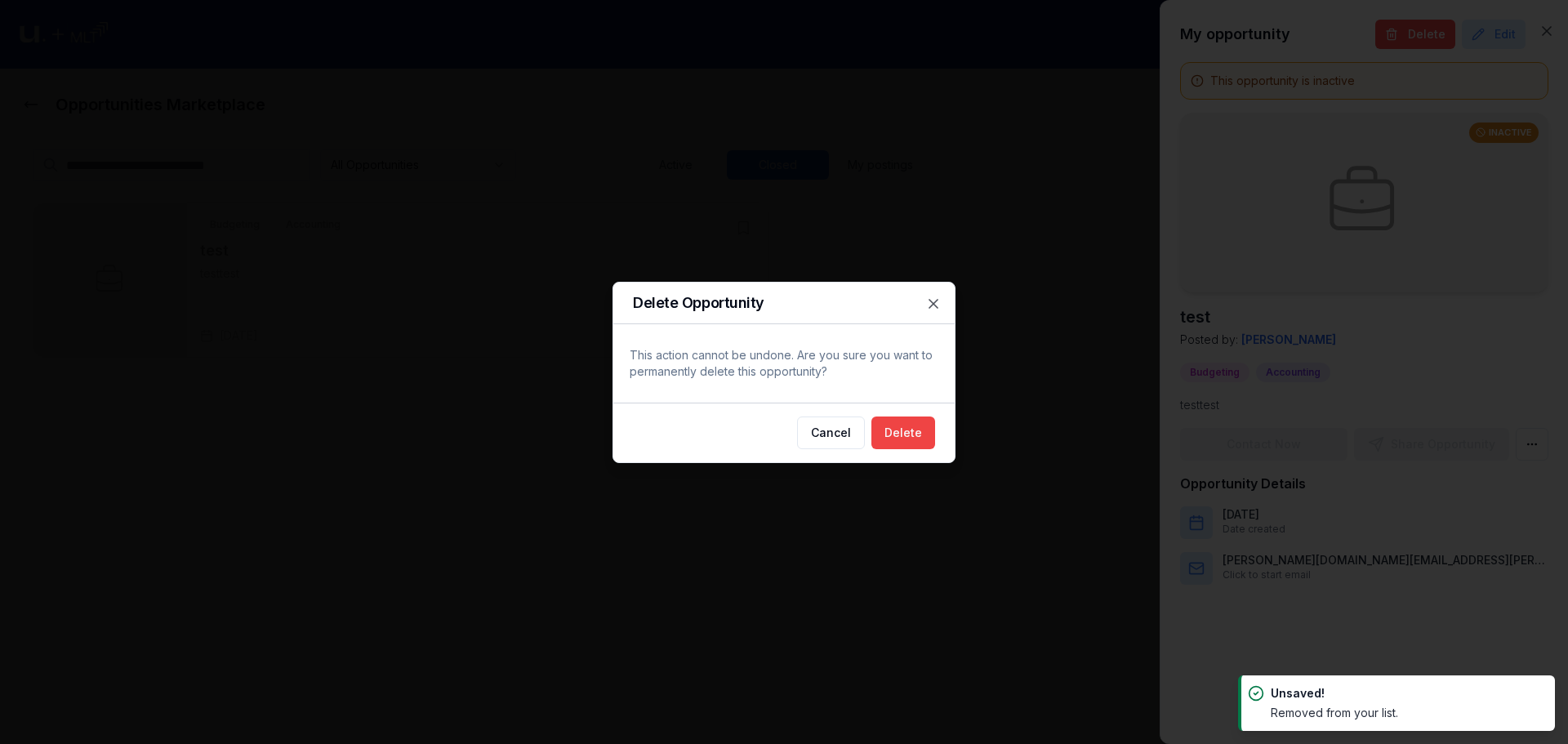
click at [902, 435] on button "Delete" at bounding box center [902, 432] width 64 height 32
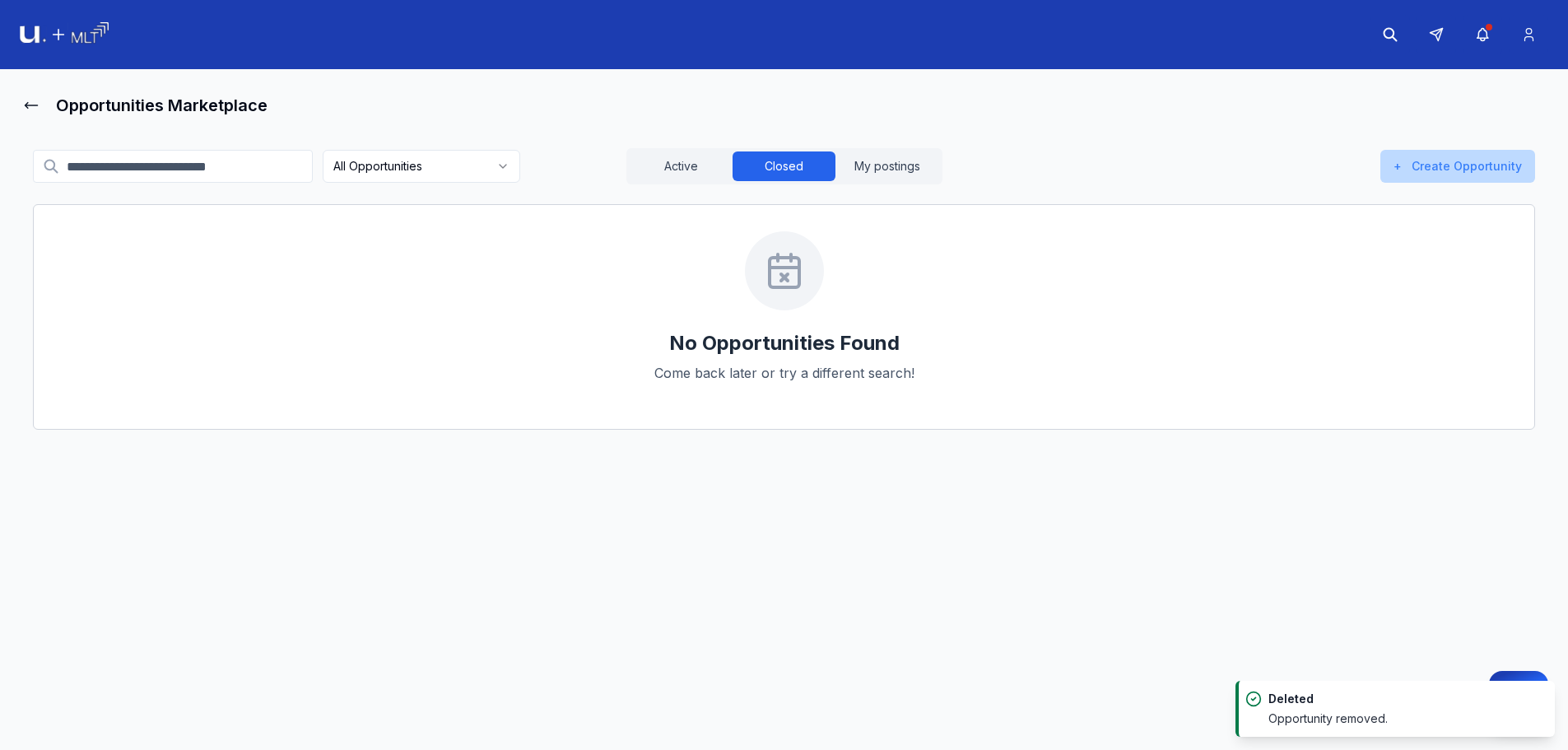
click at [1493, 158] on button "+ Create Opportunity" at bounding box center [1457, 166] width 154 height 33
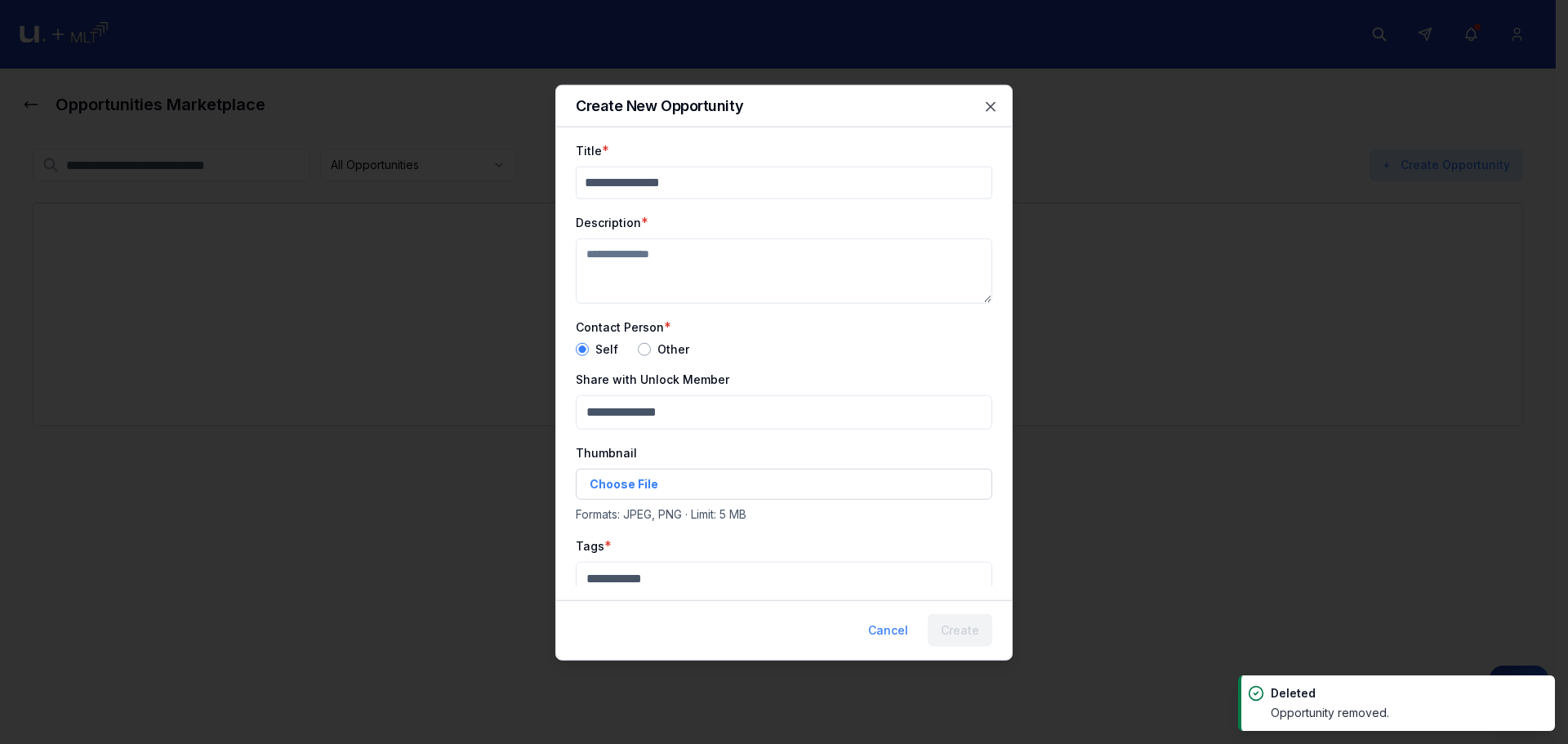
click at [659, 192] on input "Title" at bounding box center [784, 182] width 416 height 32
paste input "****"
type input "****"
click at [660, 253] on textarea "Description" at bounding box center [784, 270] width 416 height 66
paste textarea "****"
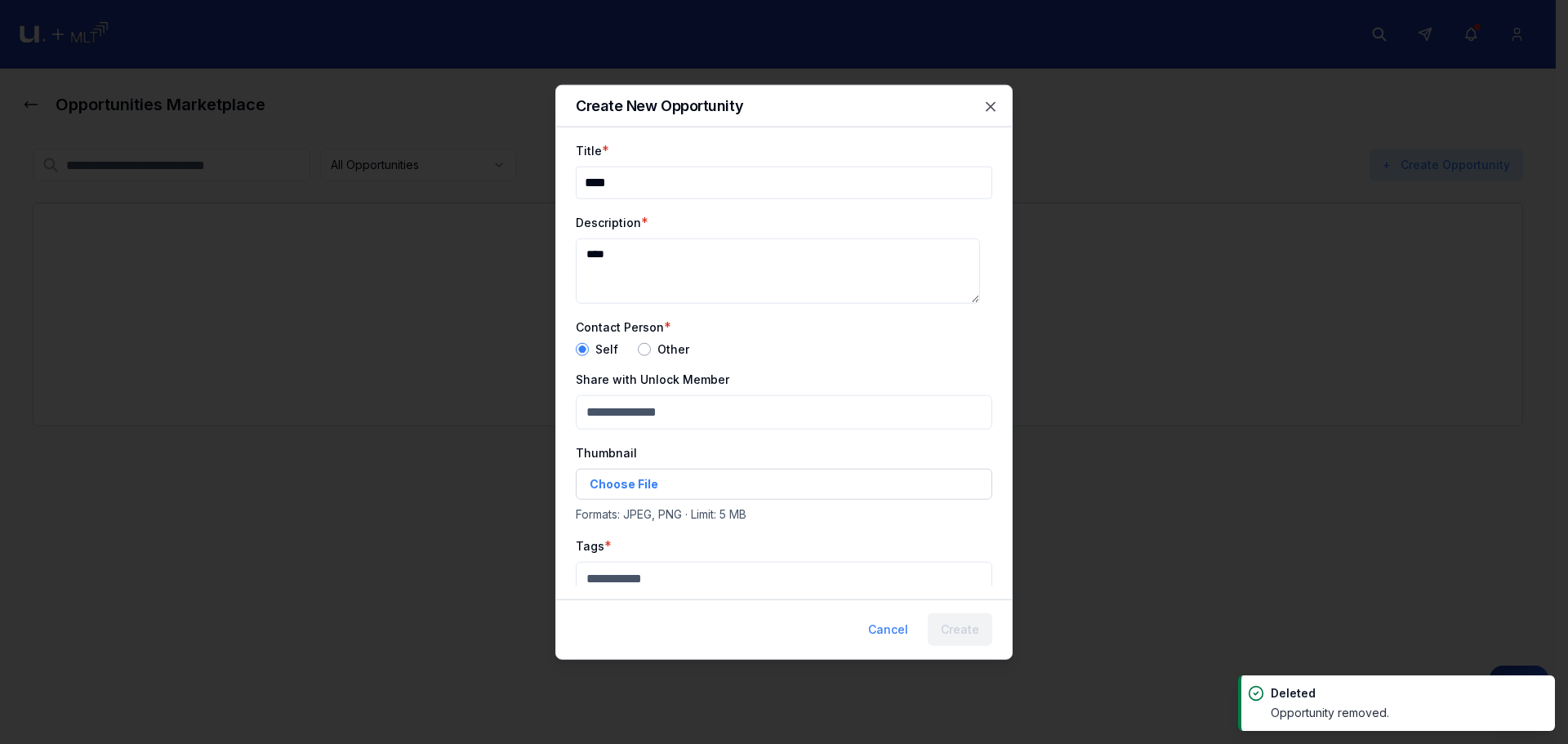
type textarea "****"
click at [638, 342] on div "Other" at bounding box center [663, 349] width 51 height 14
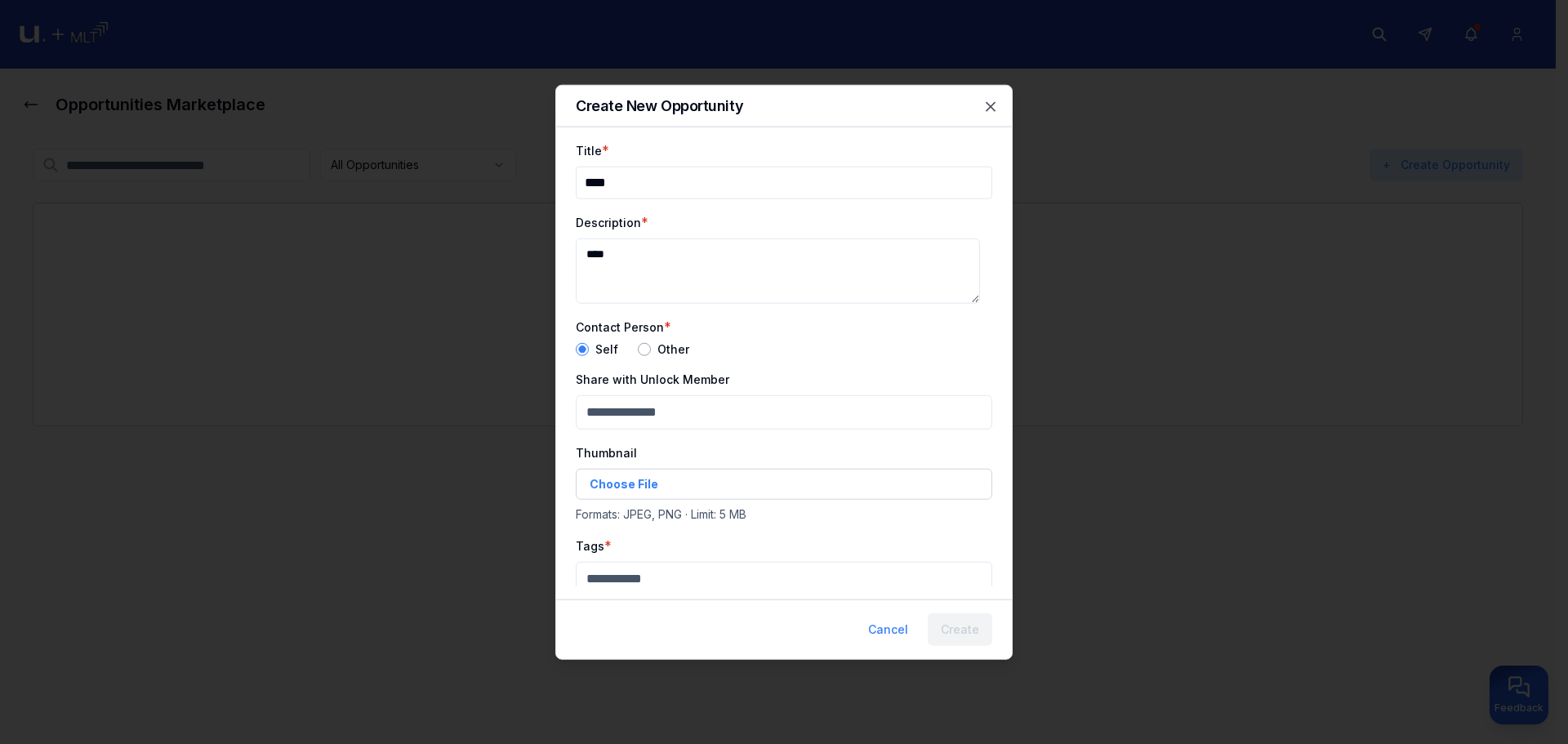
drag, startPoint x: 642, startPoint y: 344, endPoint x: 649, endPoint y: 357, distance: 14.8
click at [643, 345] on button "button" at bounding box center [644, 349] width 14 height 14
click at [668, 481] on input "Contact Person Title" at bounding box center [784, 483] width 416 height 32
paste input "****"
type input "****"
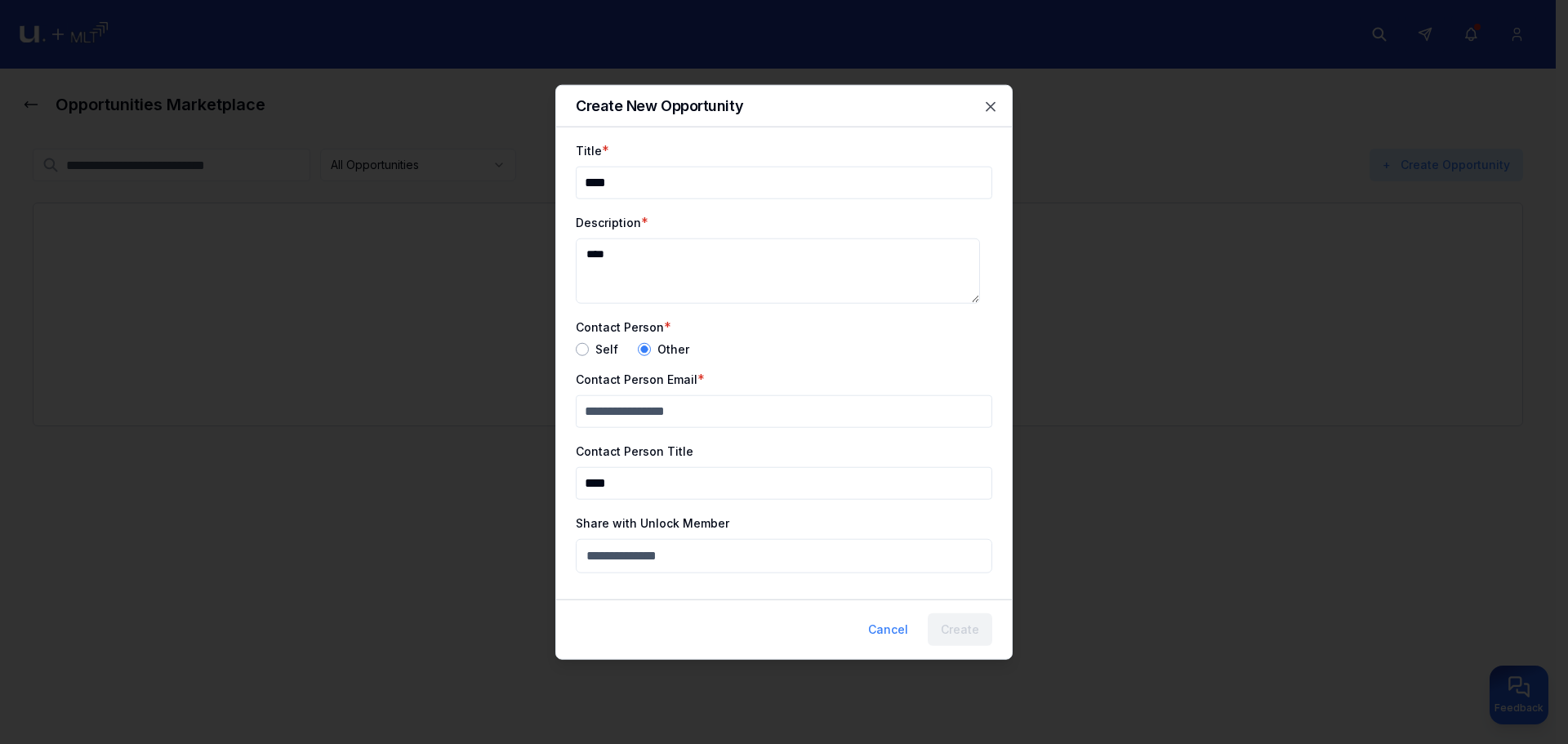
click at [657, 414] on input "Contact Person Email" at bounding box center [784, 411] width 416 height 32
paste input "****"
click at [606, 412] on input "**********" at bounding box center [784, 411] width 416 height 32
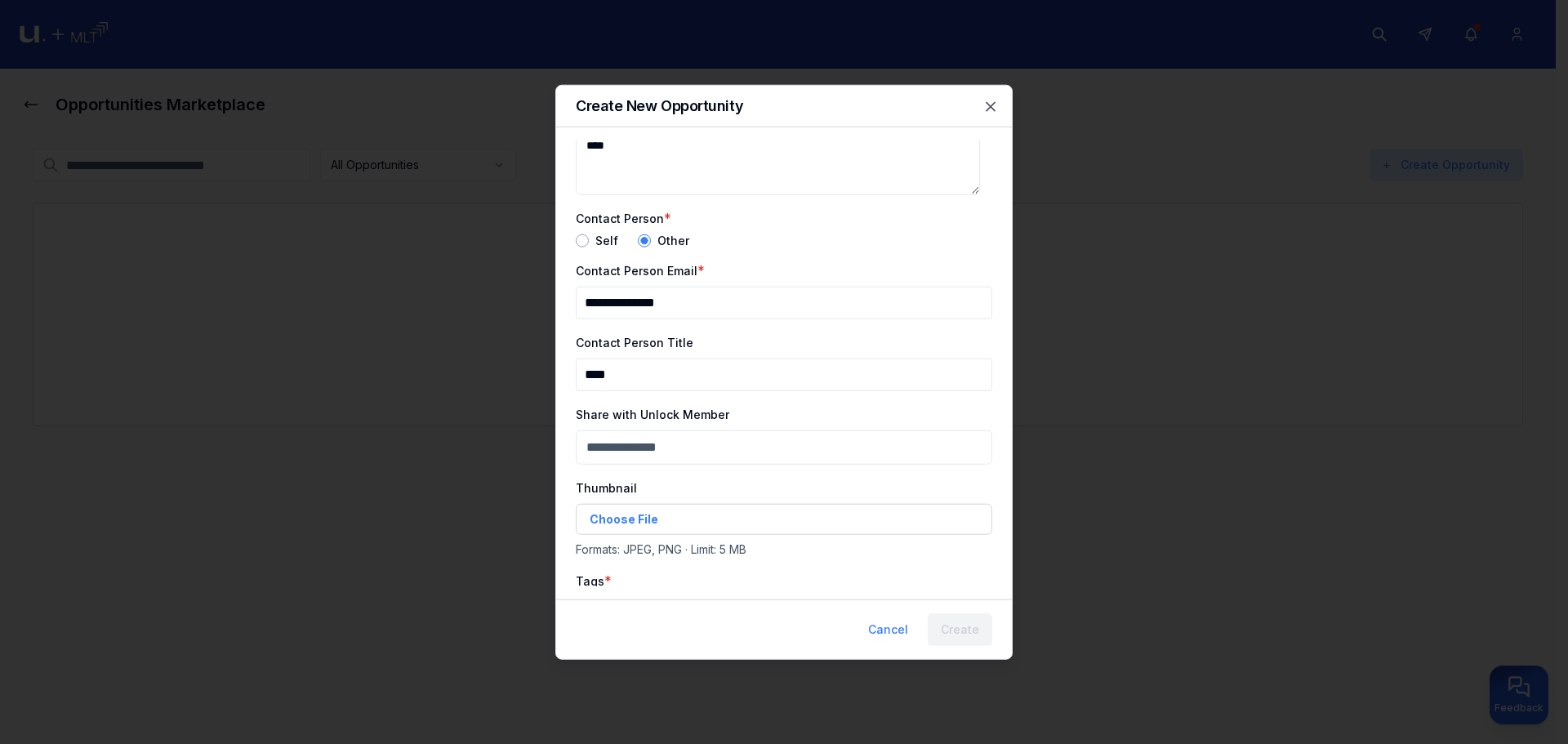
scroll to position [245, 0]
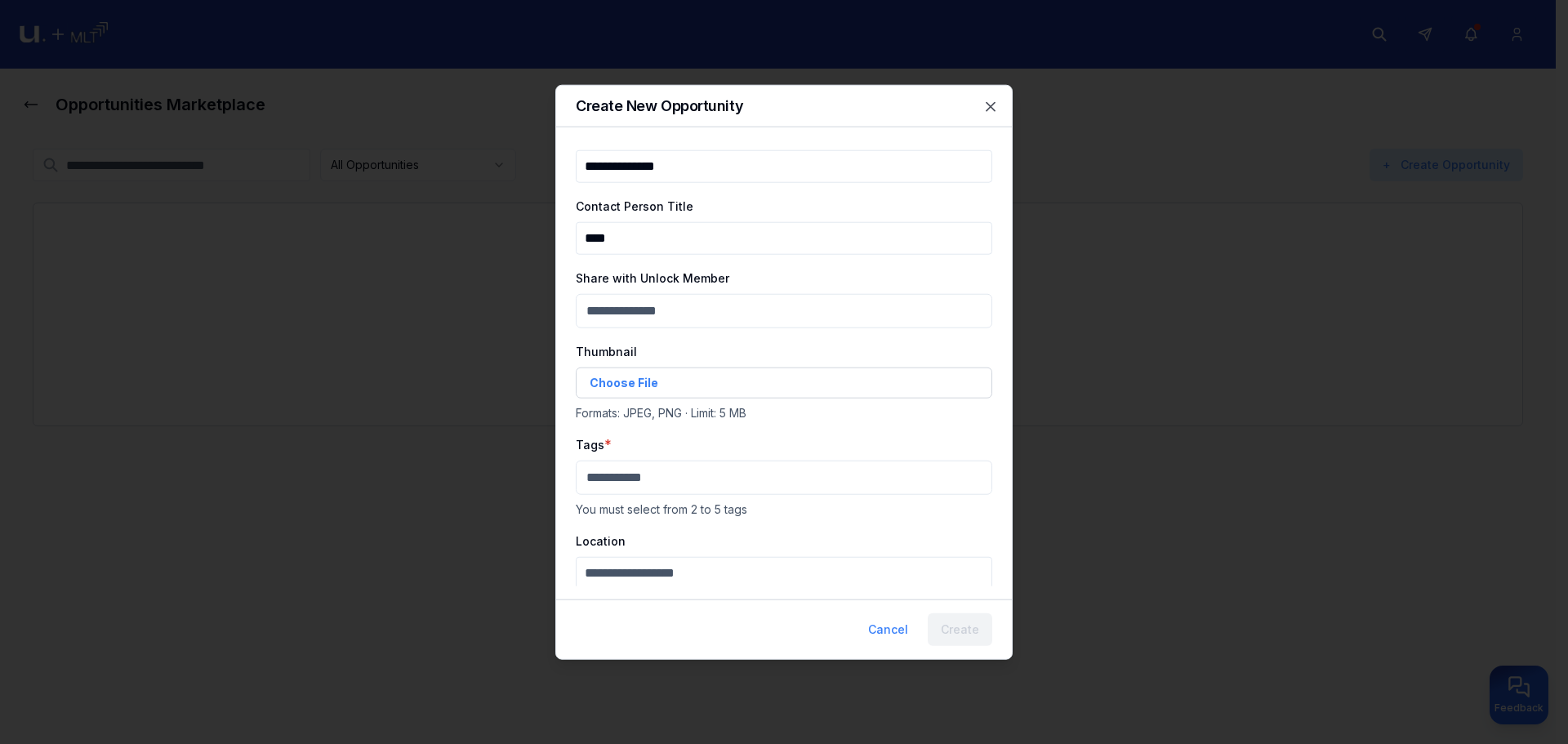
type input "**********"
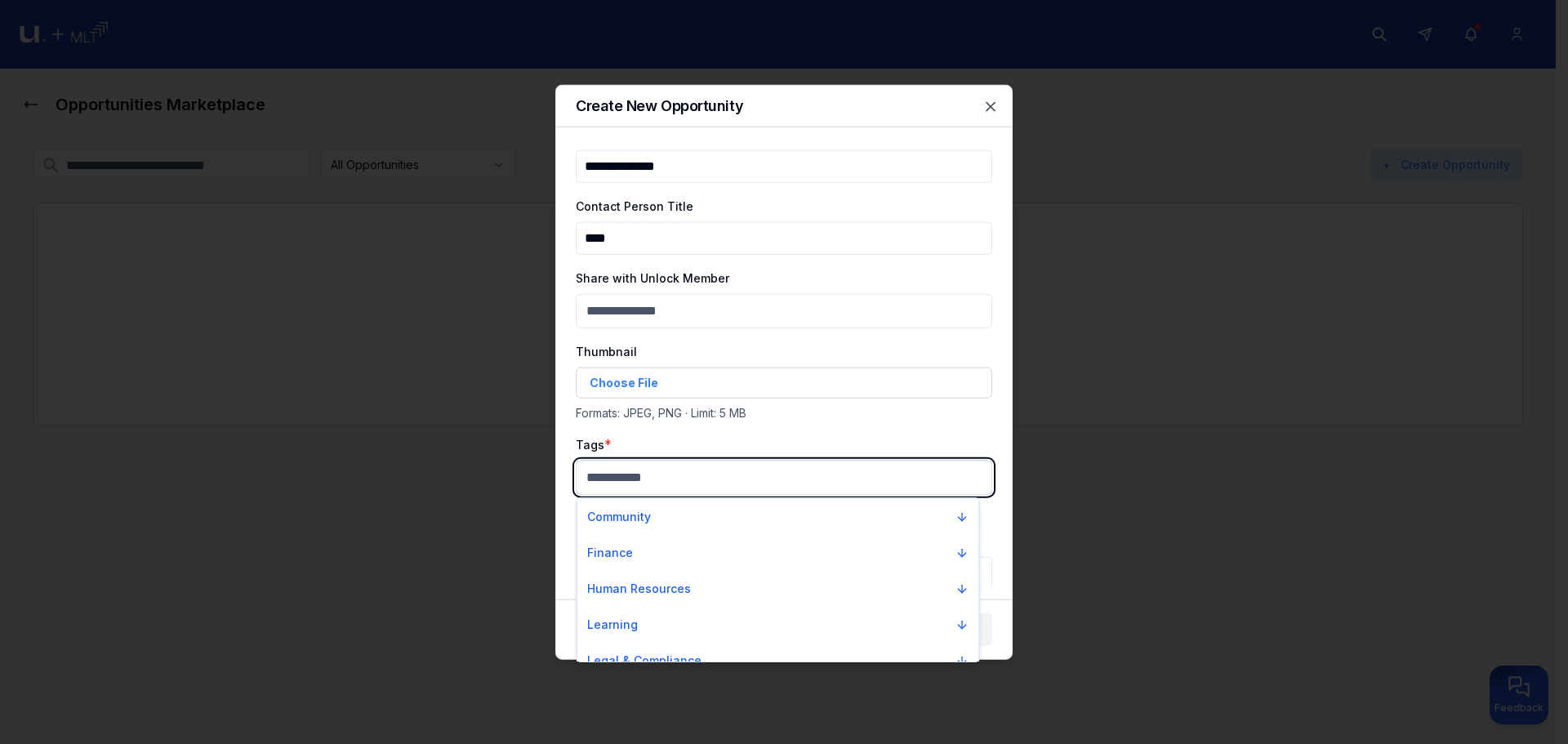
click at [704, 468] on body "**********" at bounding box center [777, 372] width 1555 height 744
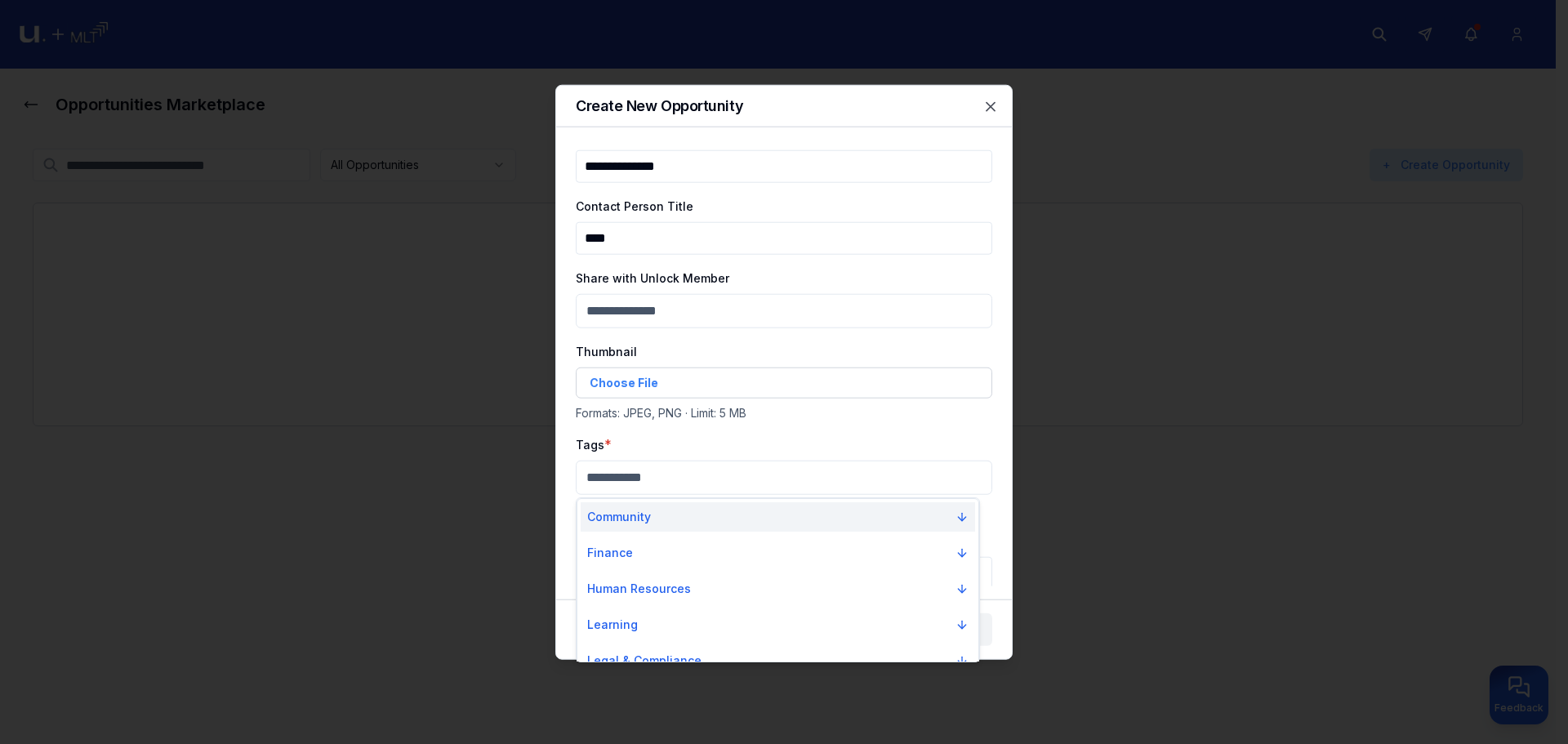
click at [739, 504] on button "Community" at bounding box center [778, 517] width 394 height 30
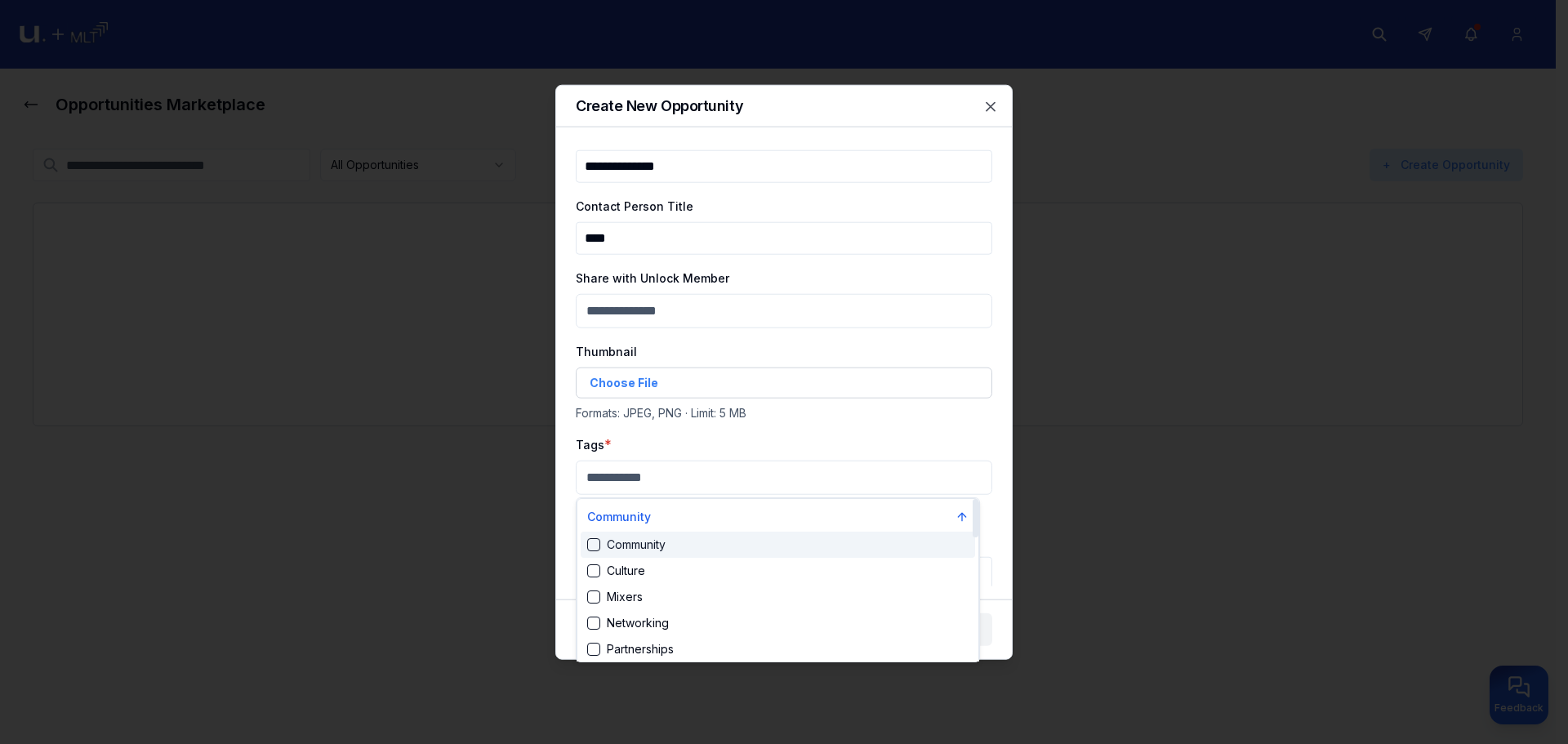
click at [757, 540] on div "Community" at bounding box center [778, 544] width 394 height 26
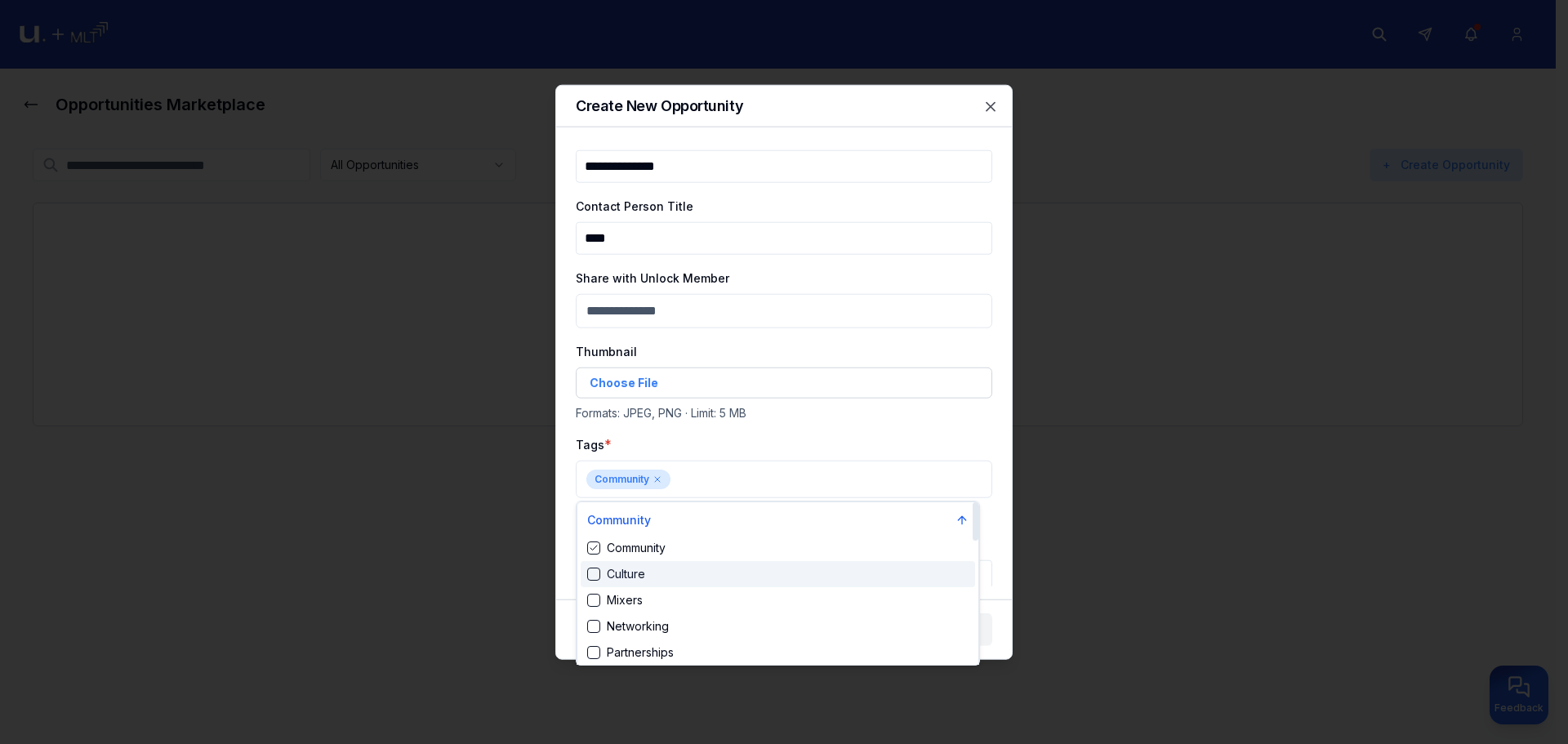
drag, startPoint x: 771, startPoint y: 567, endPoint x: 779, endPoint y: 577, distance: 12.8
click at [773, 570] on div "Culture" at bounding box center [778, 574] width 394 height 26
click at [845, 437] on div at bounding box center [784, 372] width 1568 height 744
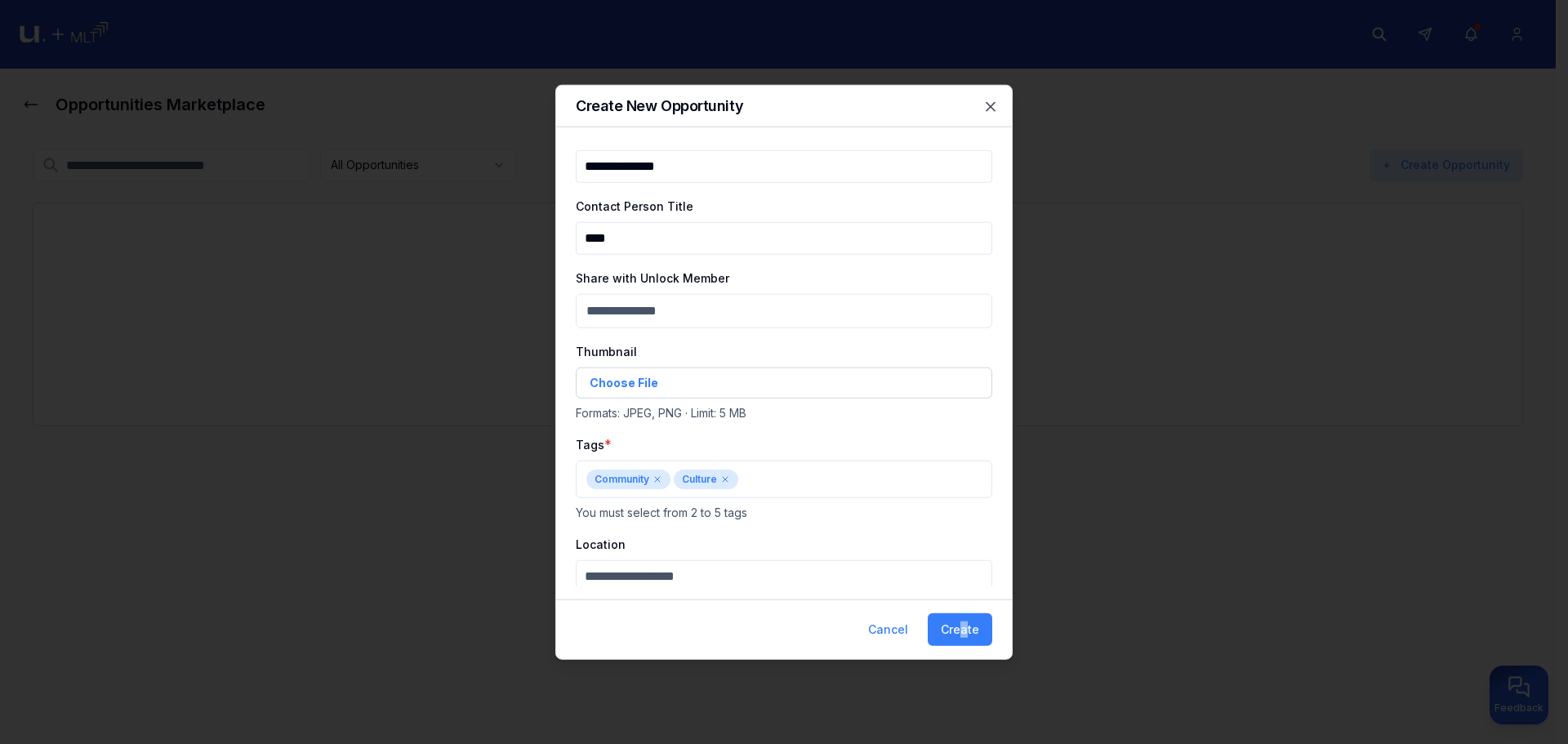
click at [966, 609] on div "Cancel Create" at bounding box center [784, 629] width 456 height 59
click at [970, 625] on button "Create" at bounding box center [960, 630] width 65 height 32
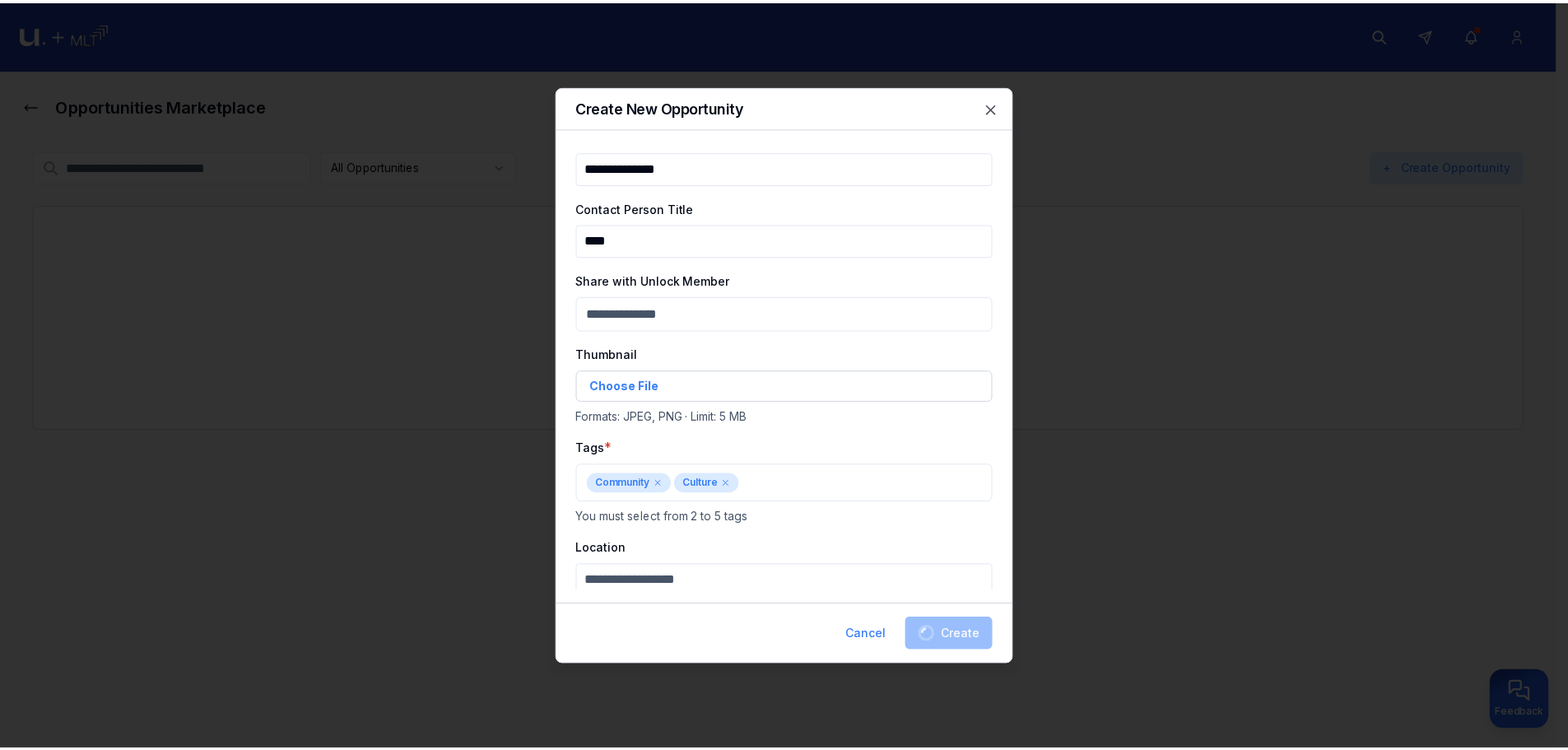
scroll to position [102, 0]
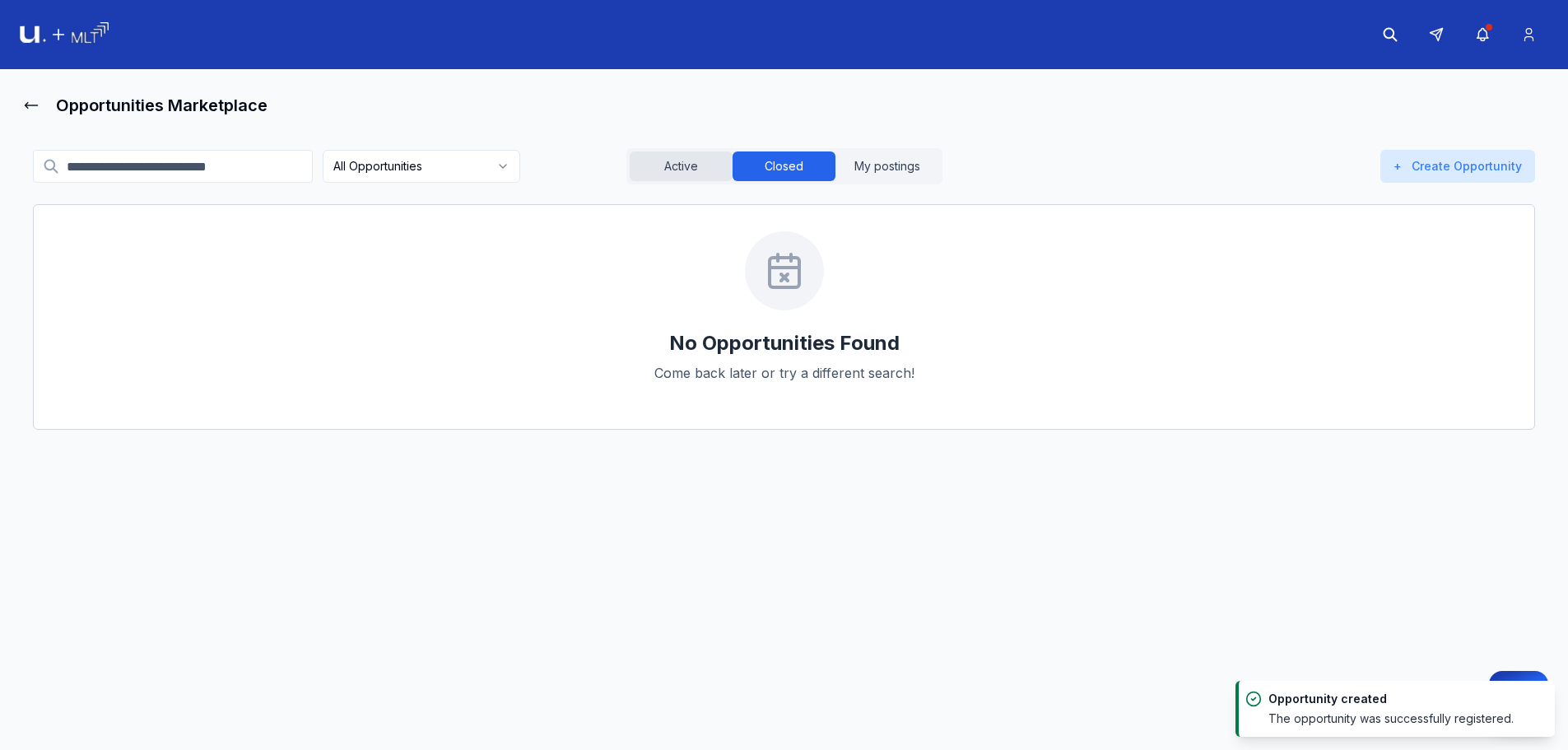
click at [685, 162] on button "Active" at bounding box center [681, 166] width 103 height 30
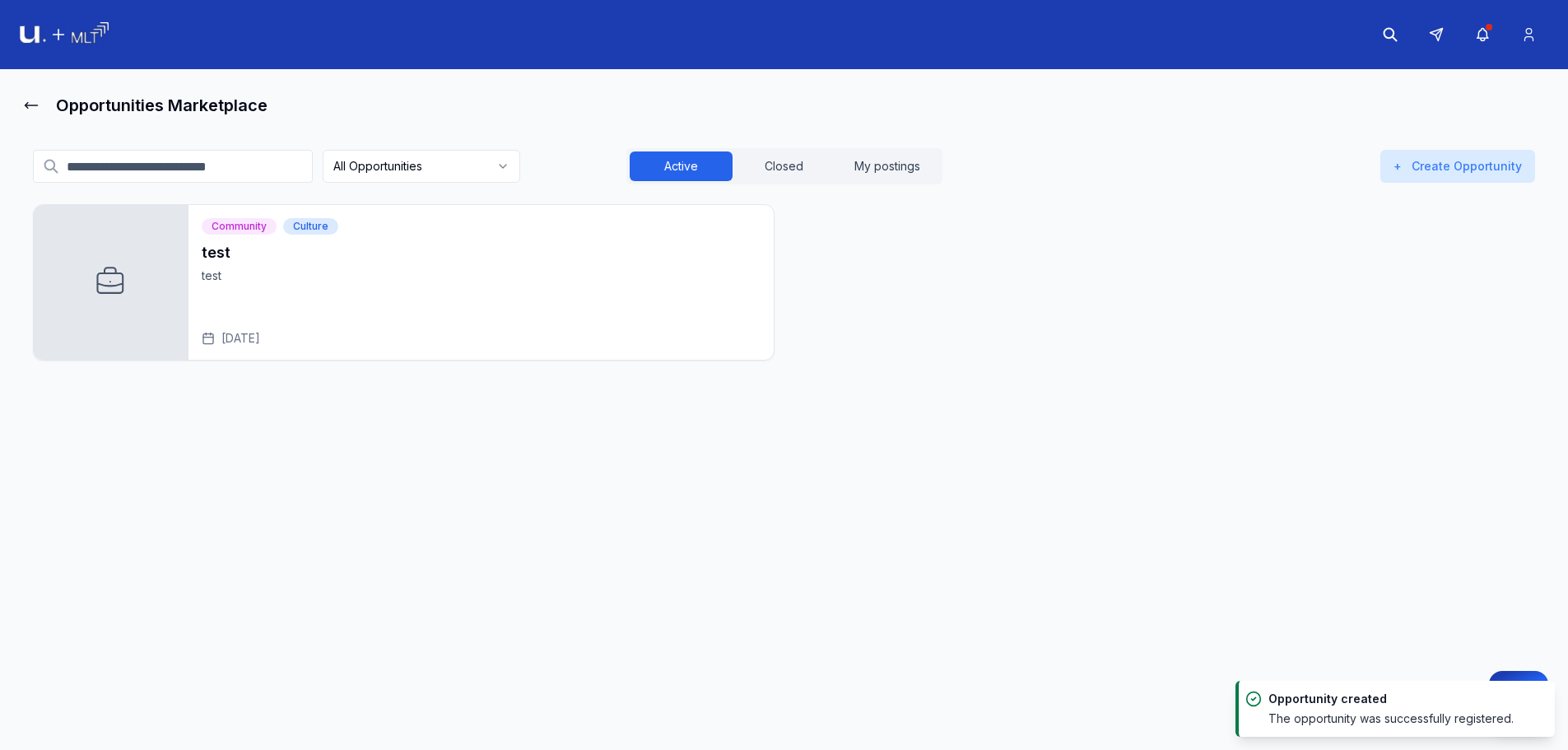
click at [439, 282] on p "test" at bounding box center [481, 276] width 559 height 16
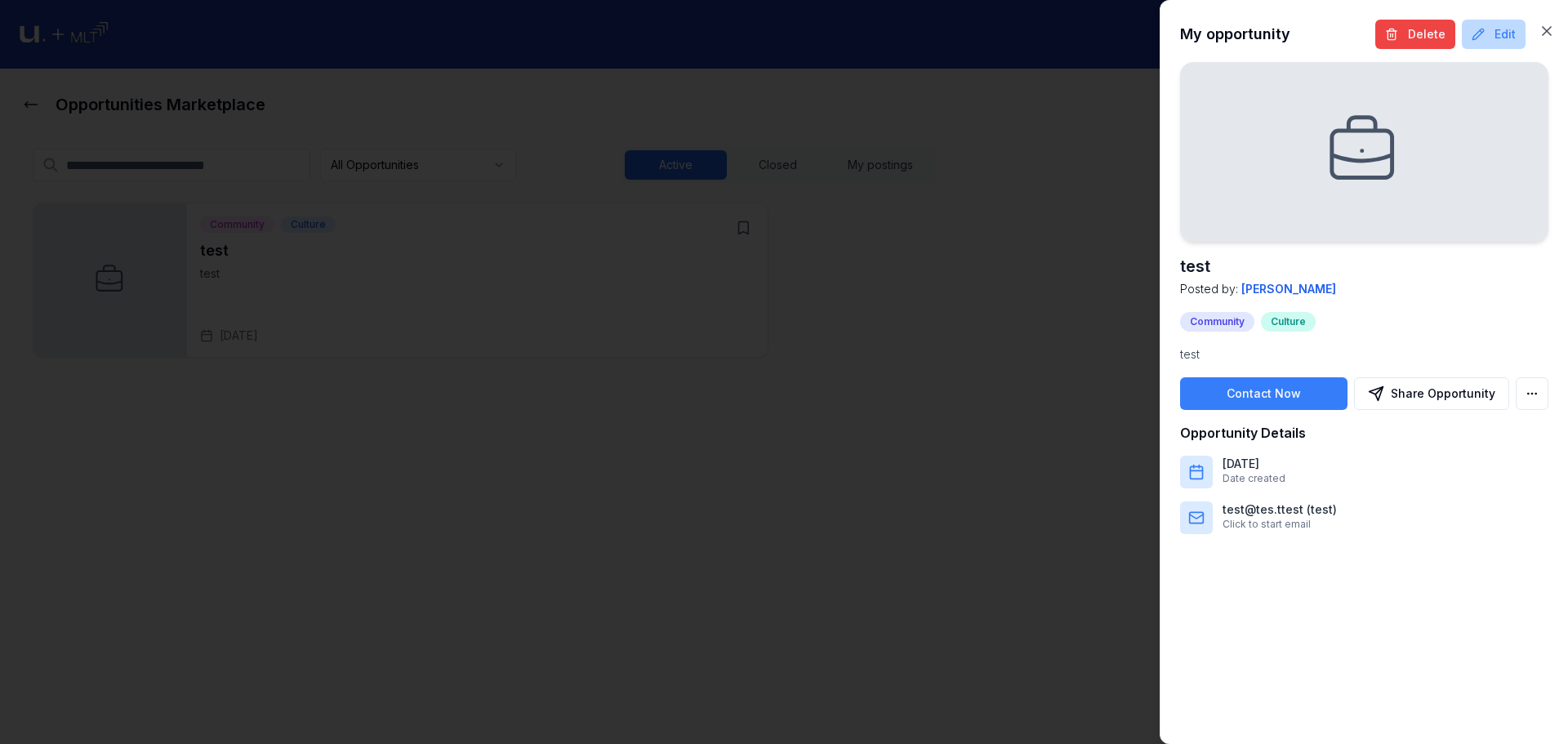
click at [1486, 44] on button "Edit" at bounding box center [1493, 34] width 64 height 30
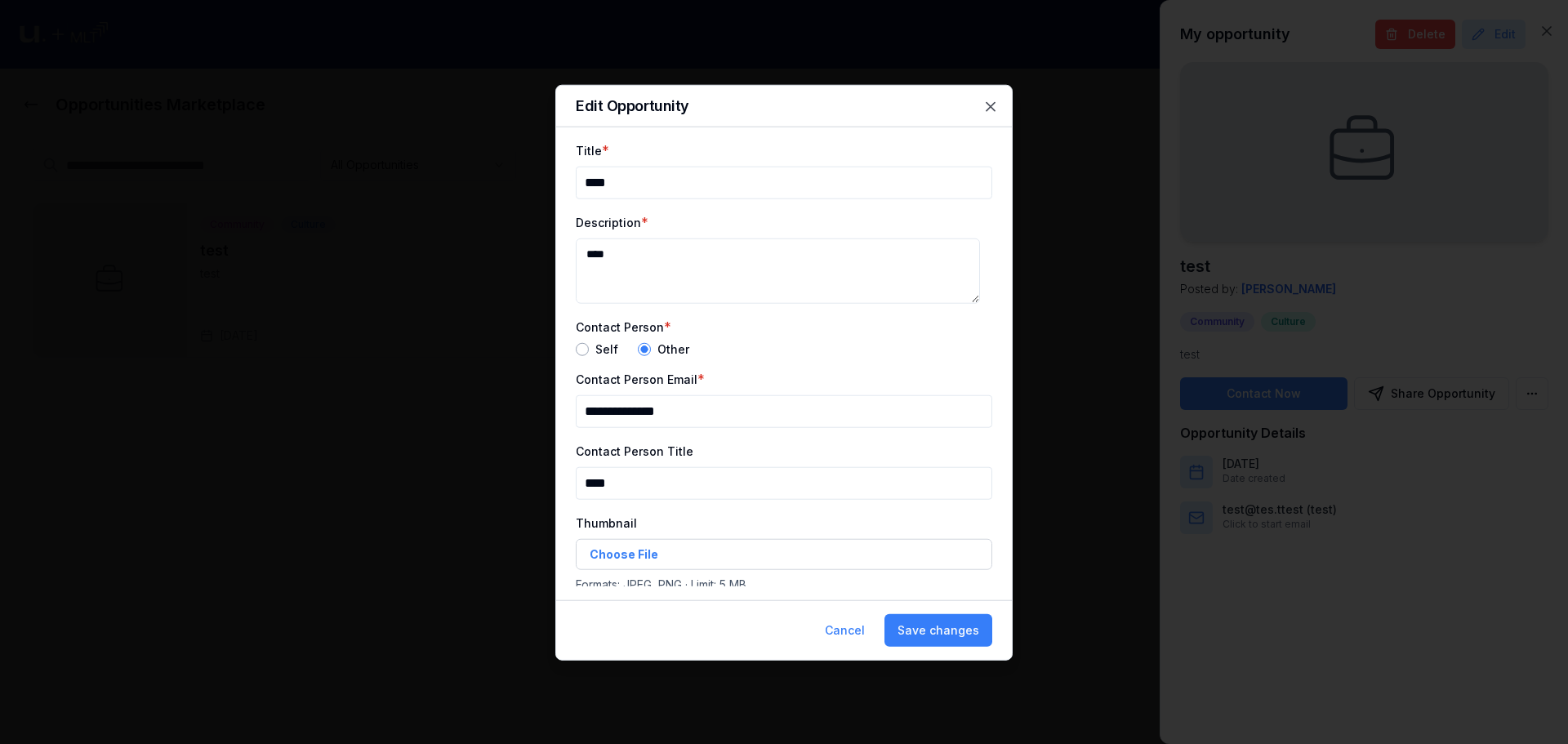
click at [608, 340] on div "Contact Person * Self Other" at bounding box center [784, 336] width 416 height 40
click at [608, 347] on label "Self" at bounding box center [606, 349] width 23 height 12
click at [598, 352] on label "Self" at bounding box center [606, 349] width 23 height 12
click at [582, 351] on button "button" at bounding box center [582, 349] width 14 height 14
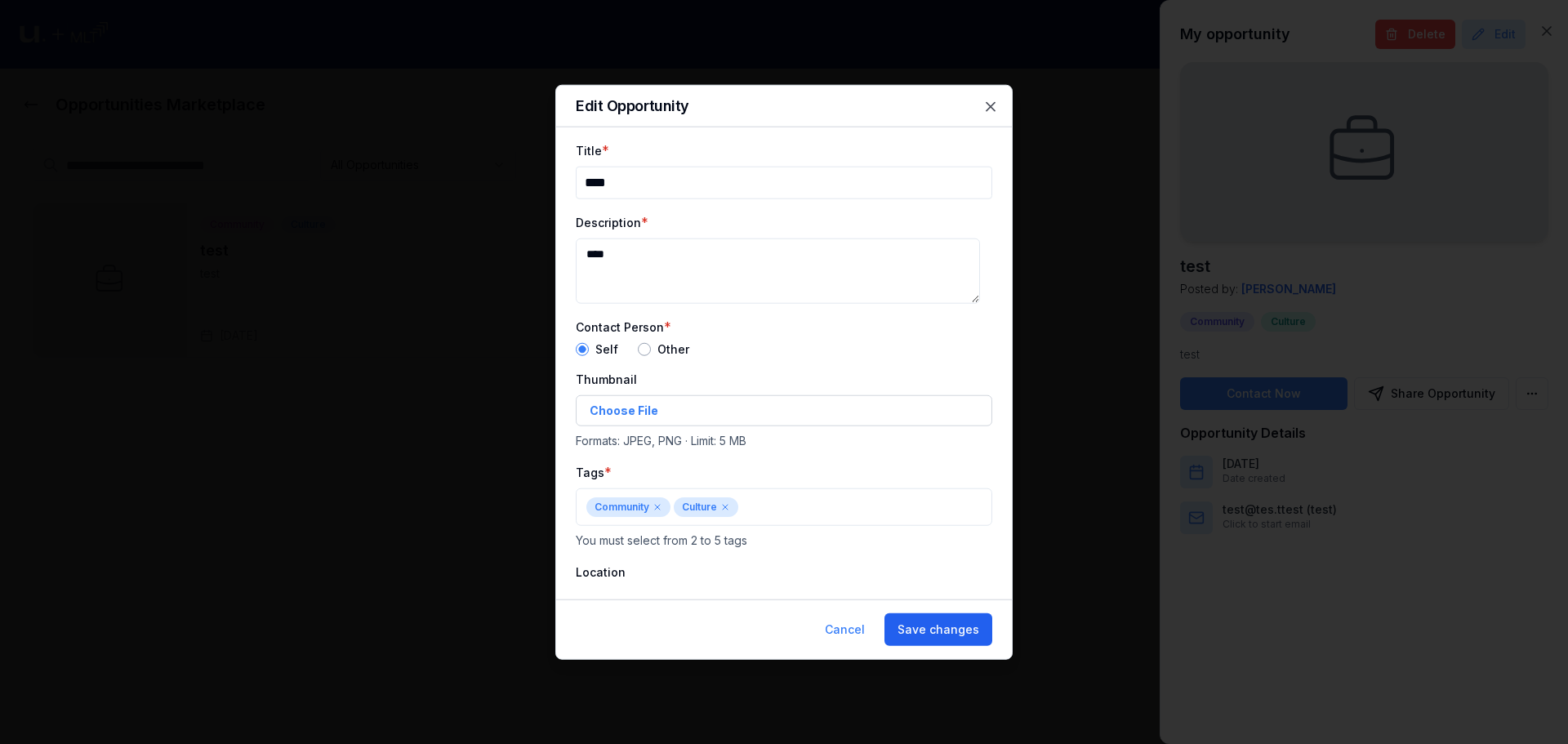
click at [938, 626] on button "Save changes" at bounding box center [938, 630] width 108 height 32
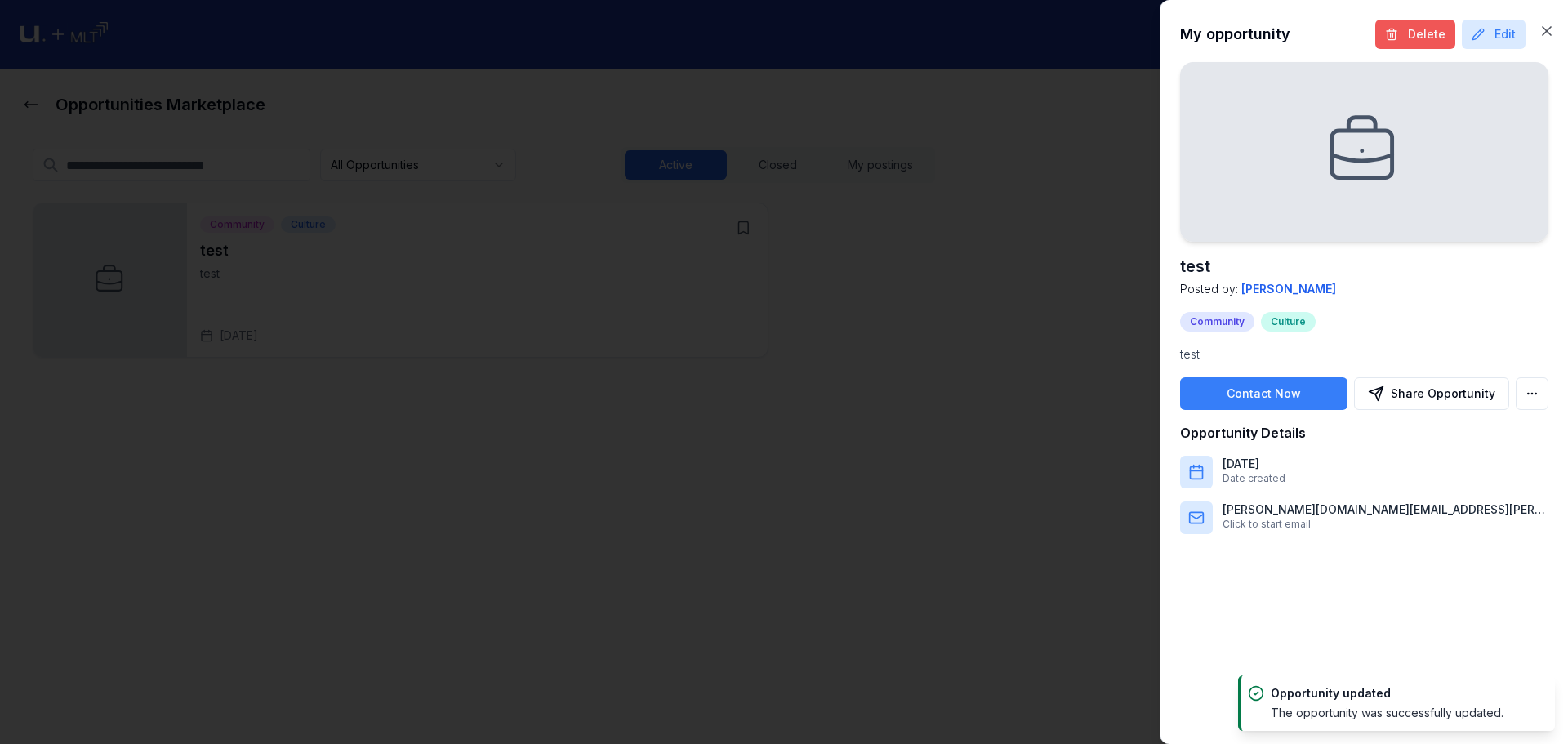
click at [1408, 40] on button "Delete" at bounding box center [1415, 34] width 80 height 30
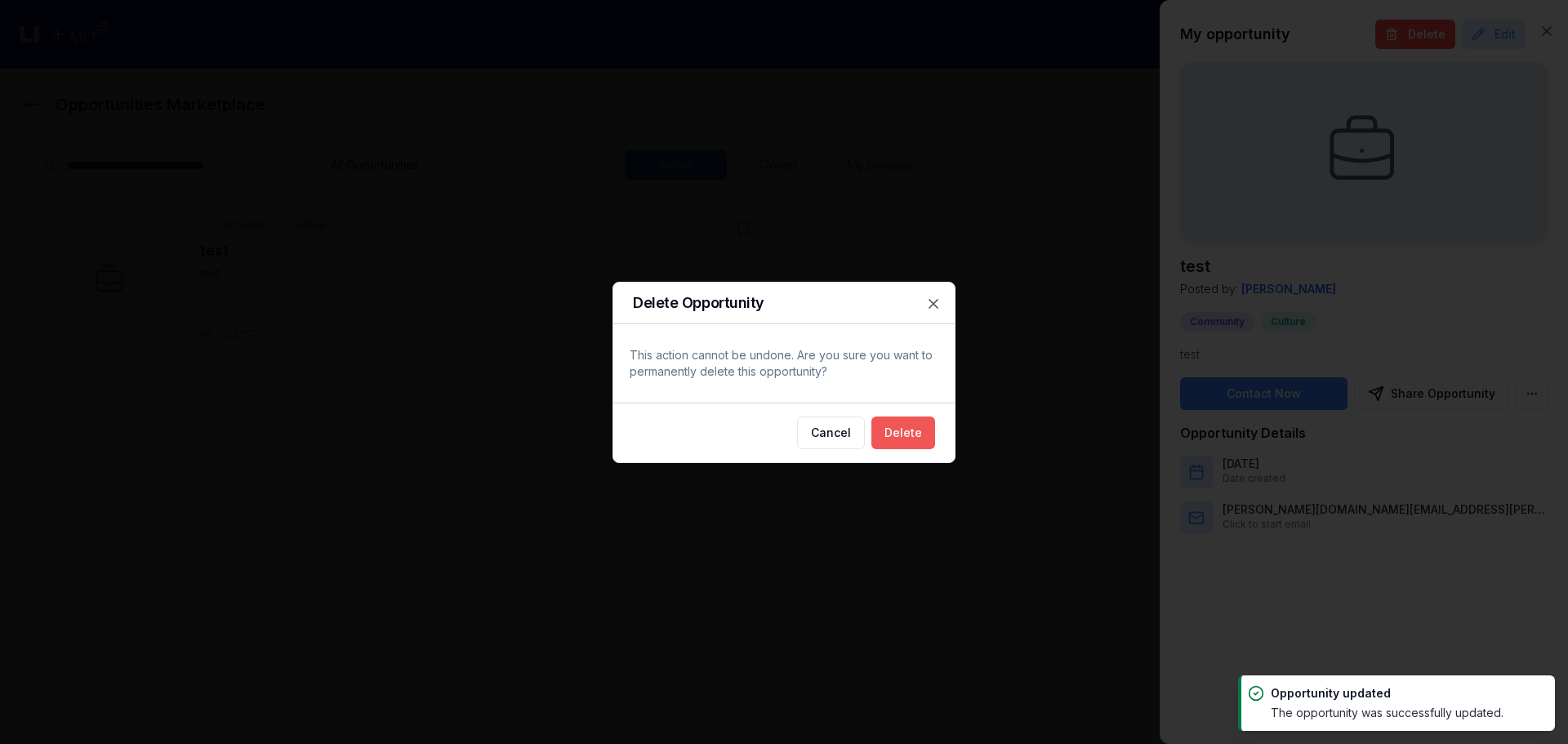
click at [917, 436] on button "Delete" at bounding box center [902, 432] width 64 height 32
